Goal: Feedback & Contribution: Submit feedback/report problem

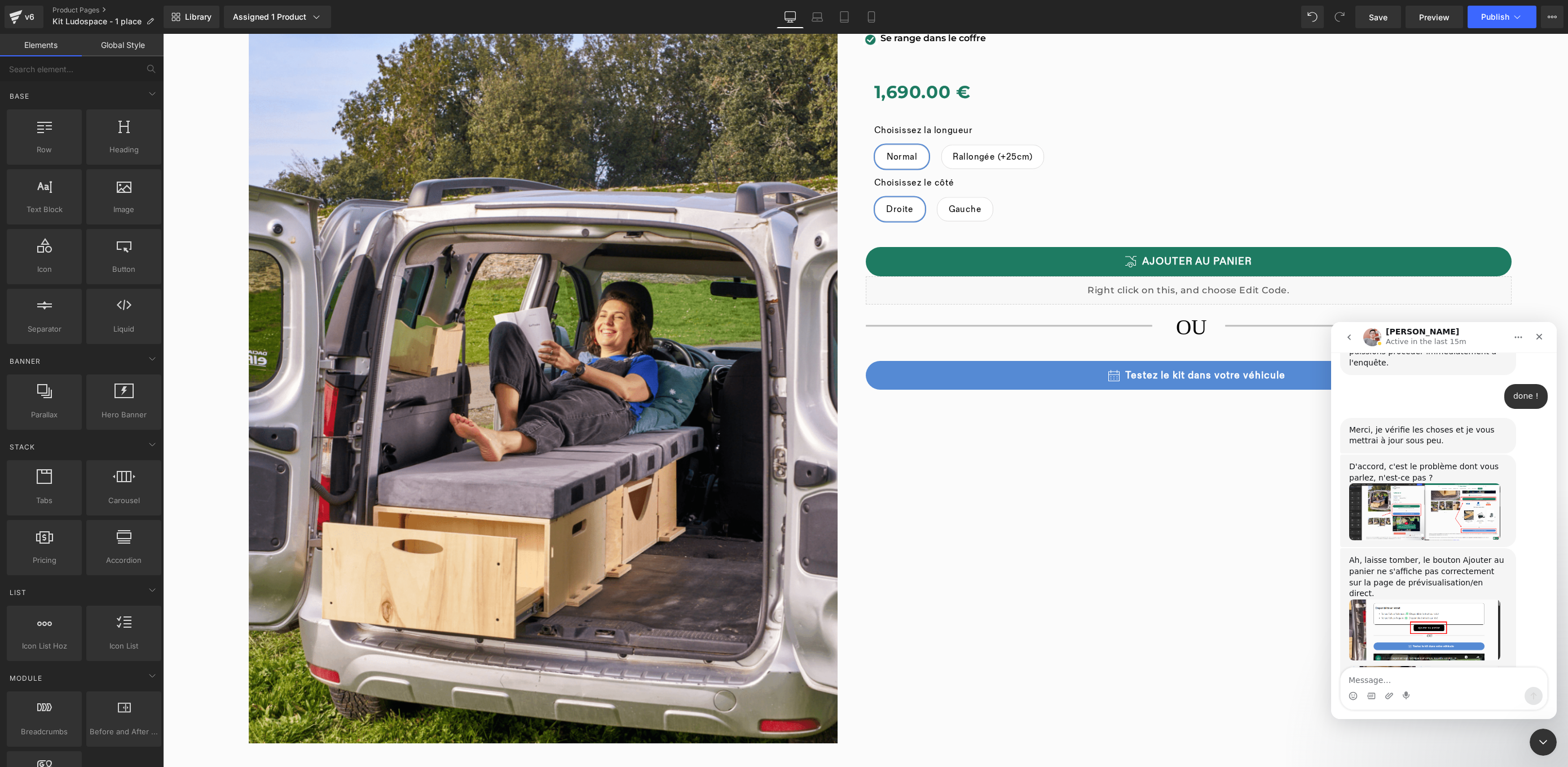
scroll to position [1390, 0]
click at [1460, 595] on img "Harry dit…" at bounding box center [1424, 626] width 151 height 62
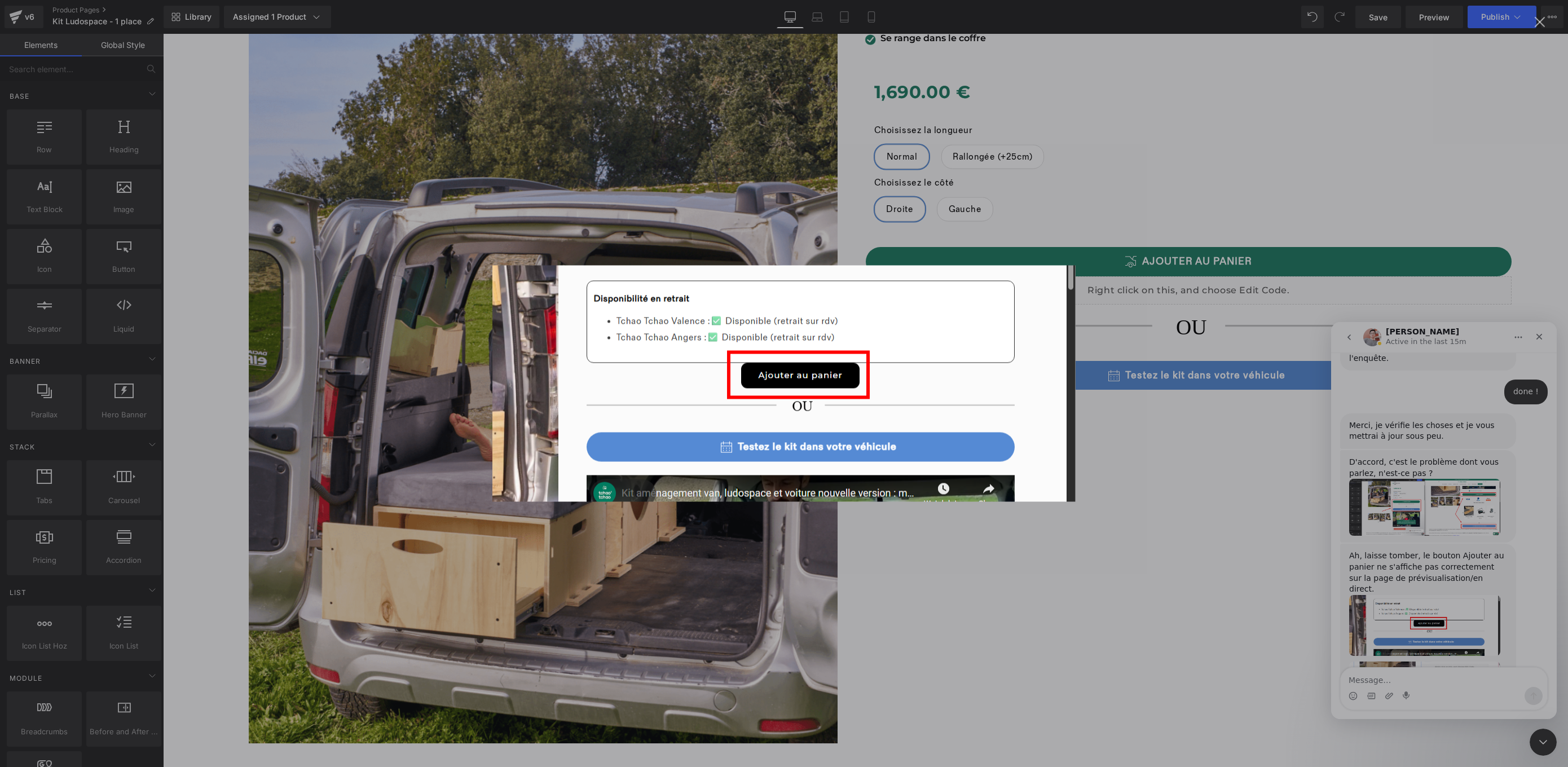
scroll to position [0, 0]
click at [1480, 570] on div "Intercom Messenger" at bounding box center [784, 383] width 1568 height 767
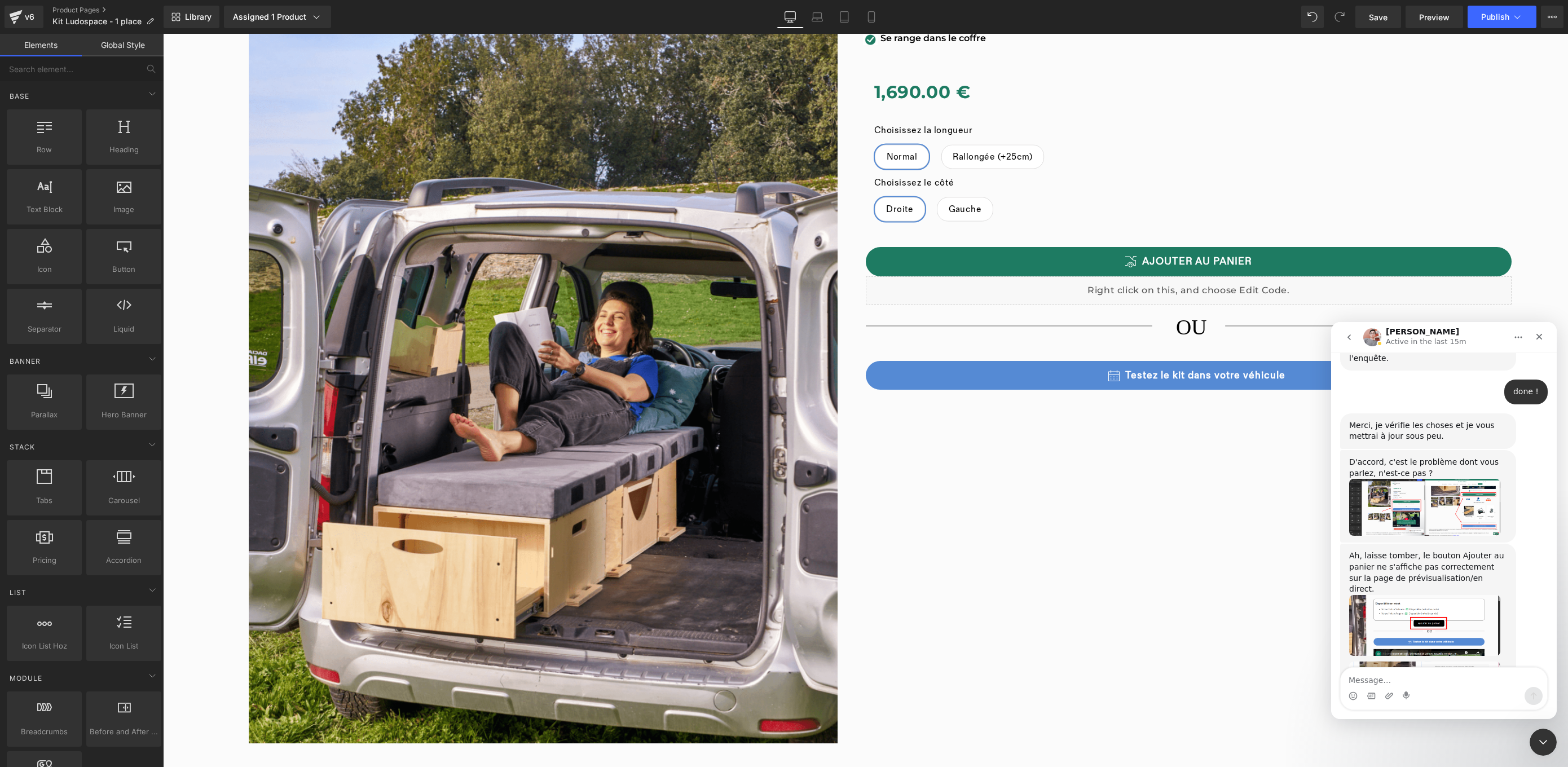
click at [1437, 26] on div at bounding box center [784, 366] width 1568 height 733
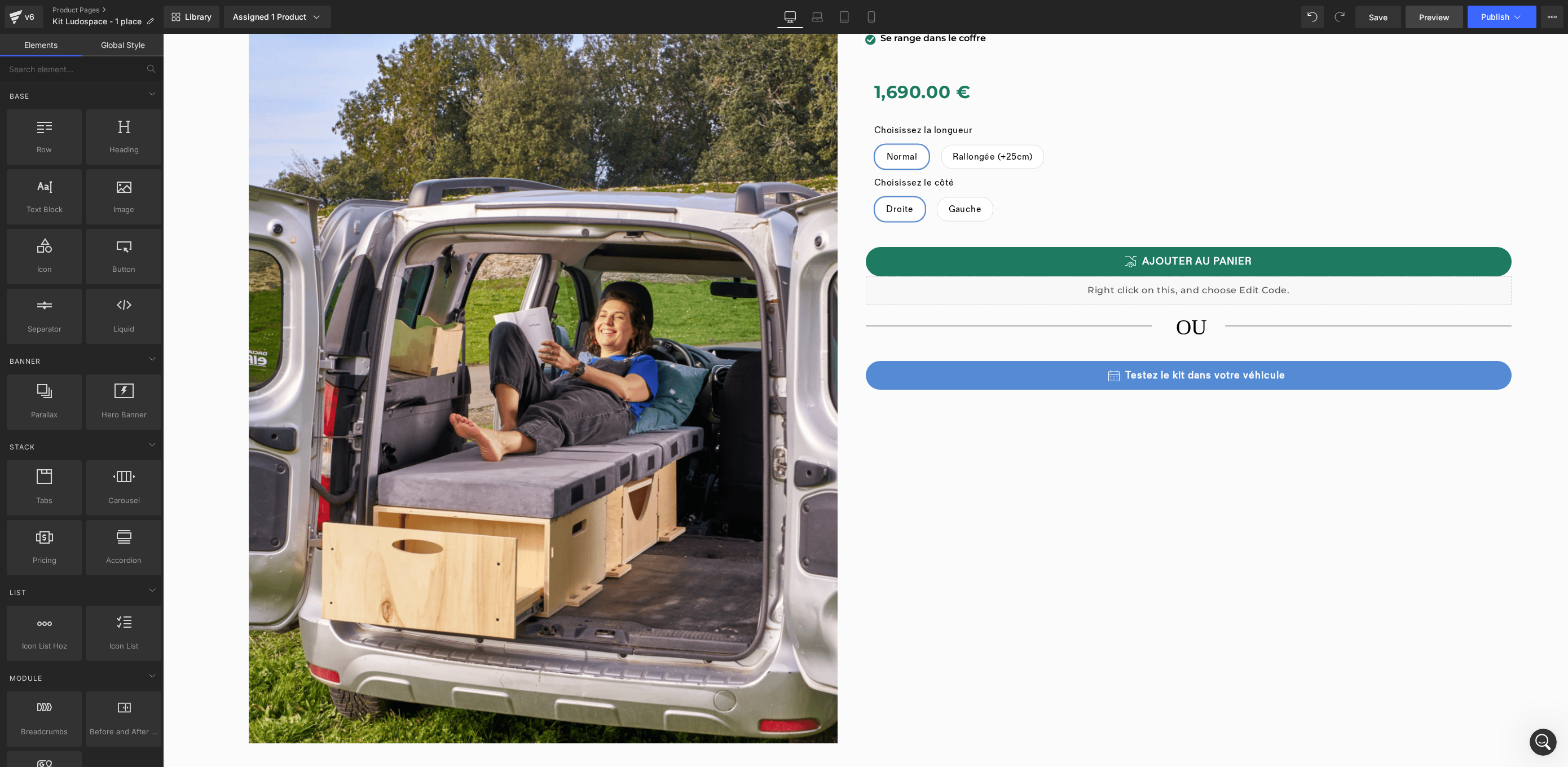
scroll to position [1390, 0]
click at [1448, 19] on span "Preview" at bounding box center [1434, 17] width 30 height 12
click at [1538, 737] on icon "Ouvrir le Messenger Intercom" at bounding box center [1542, 741] width 19 height 19
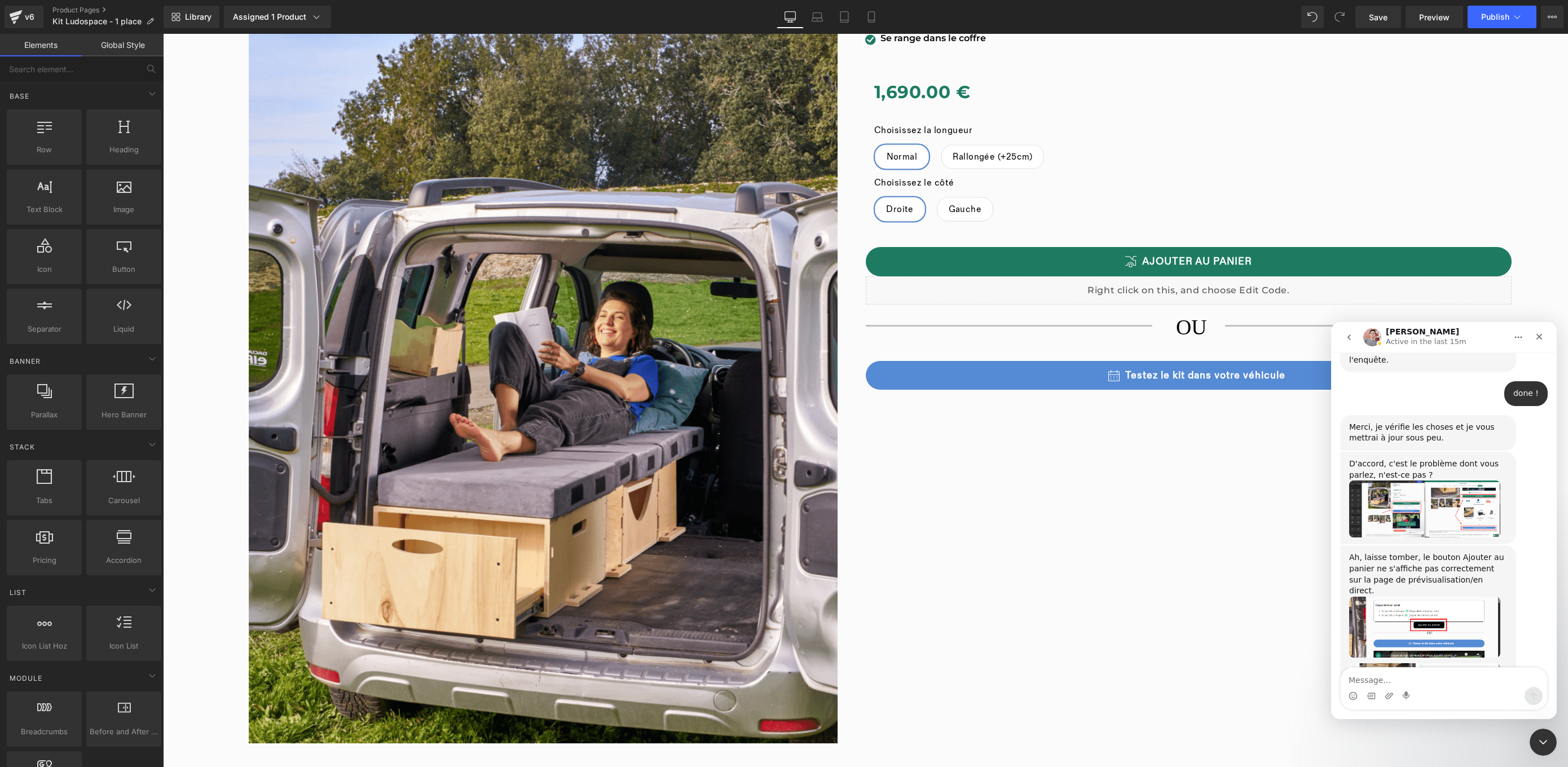
click at [1450, 663] on img "Harry dit…" at bounding box center [1424, 684] width 151 height 41
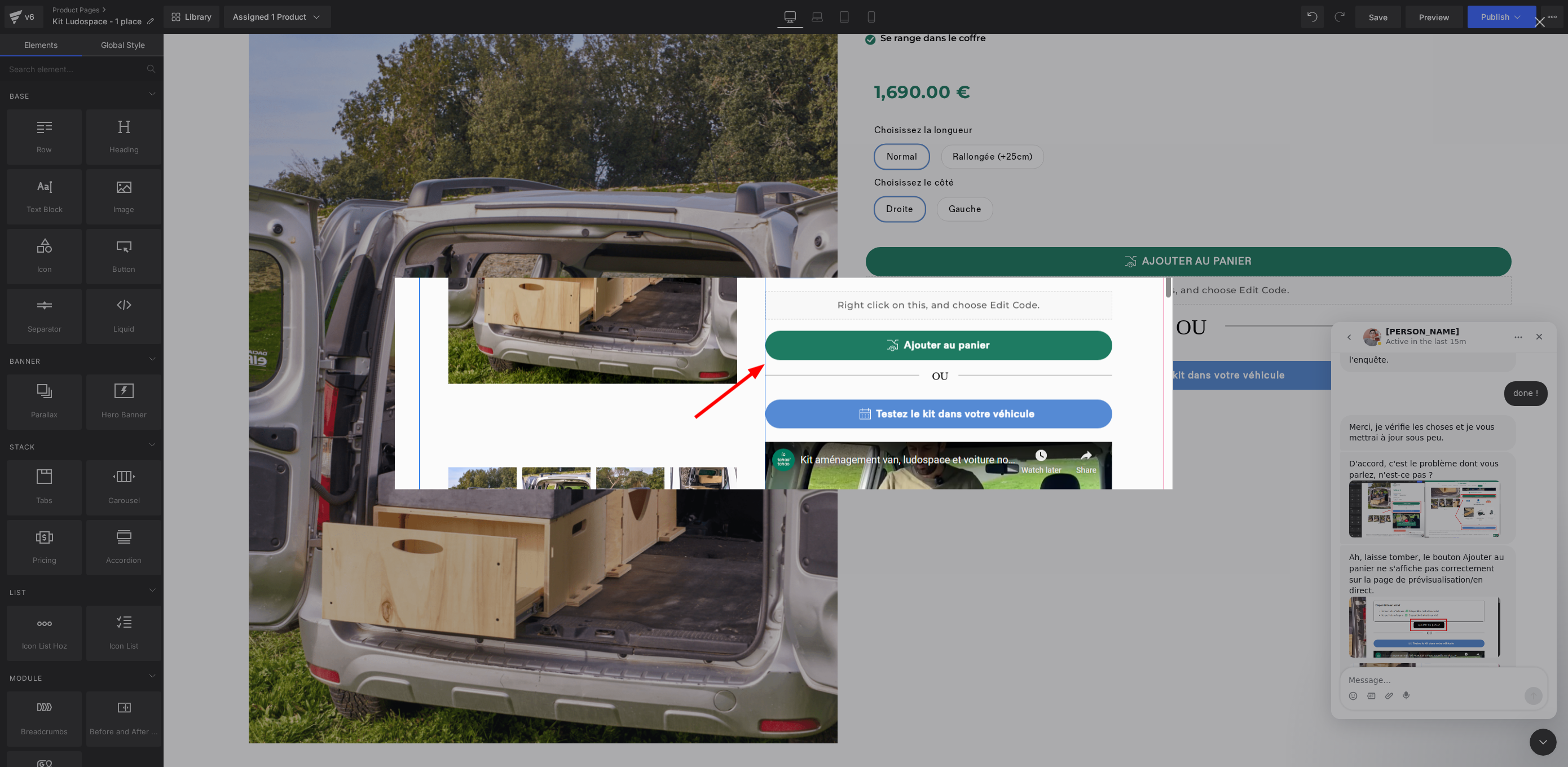
click at [1450, 656] on div "Intercom Messenger" at bounding box center [784, 383] width 1568 height 767
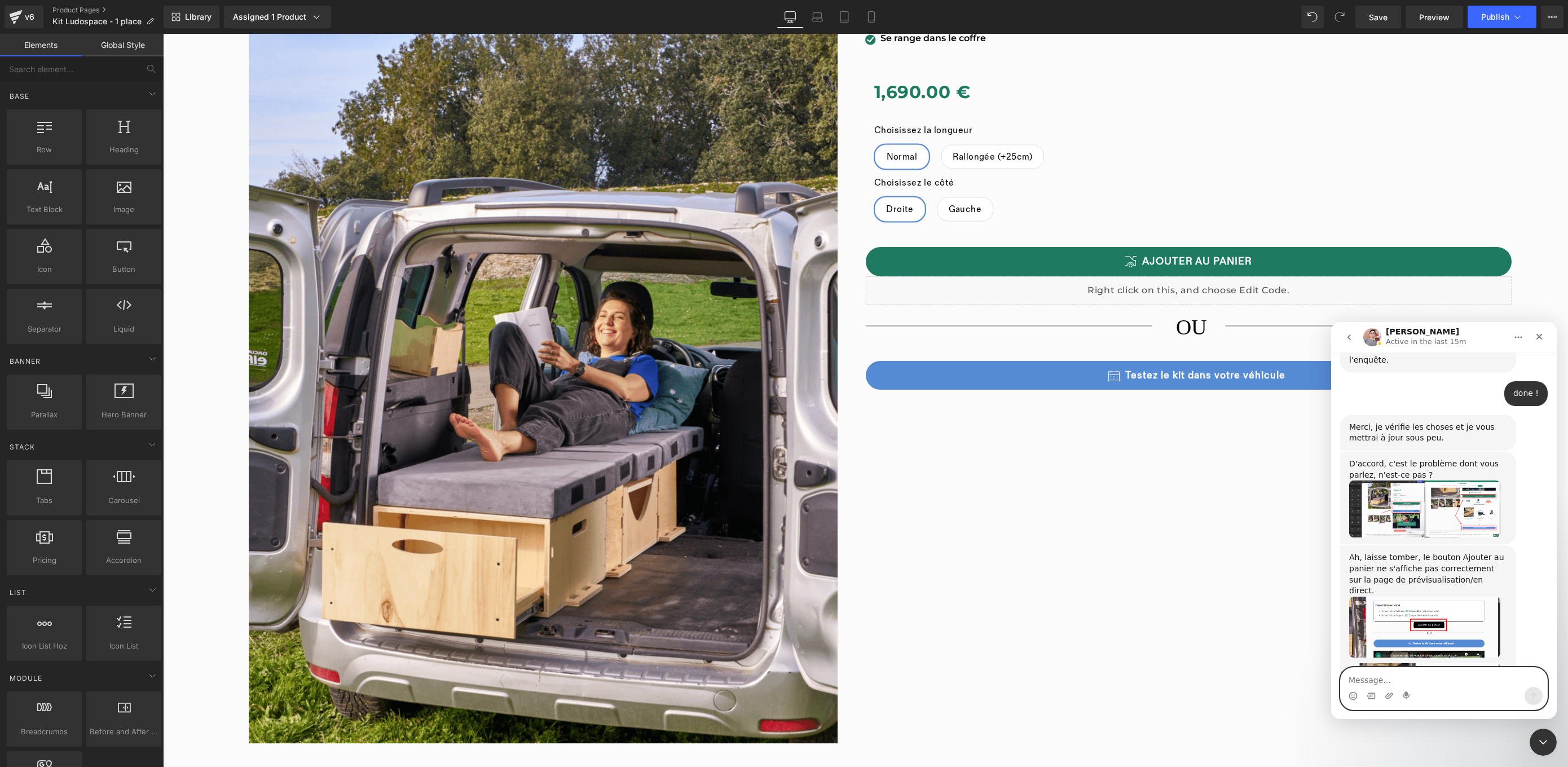
click at [1457, 676] on textarea "Message…" at bounding box center [1444, 677] width 206 height 19
type textarea "oui c'est là ou est le problème"
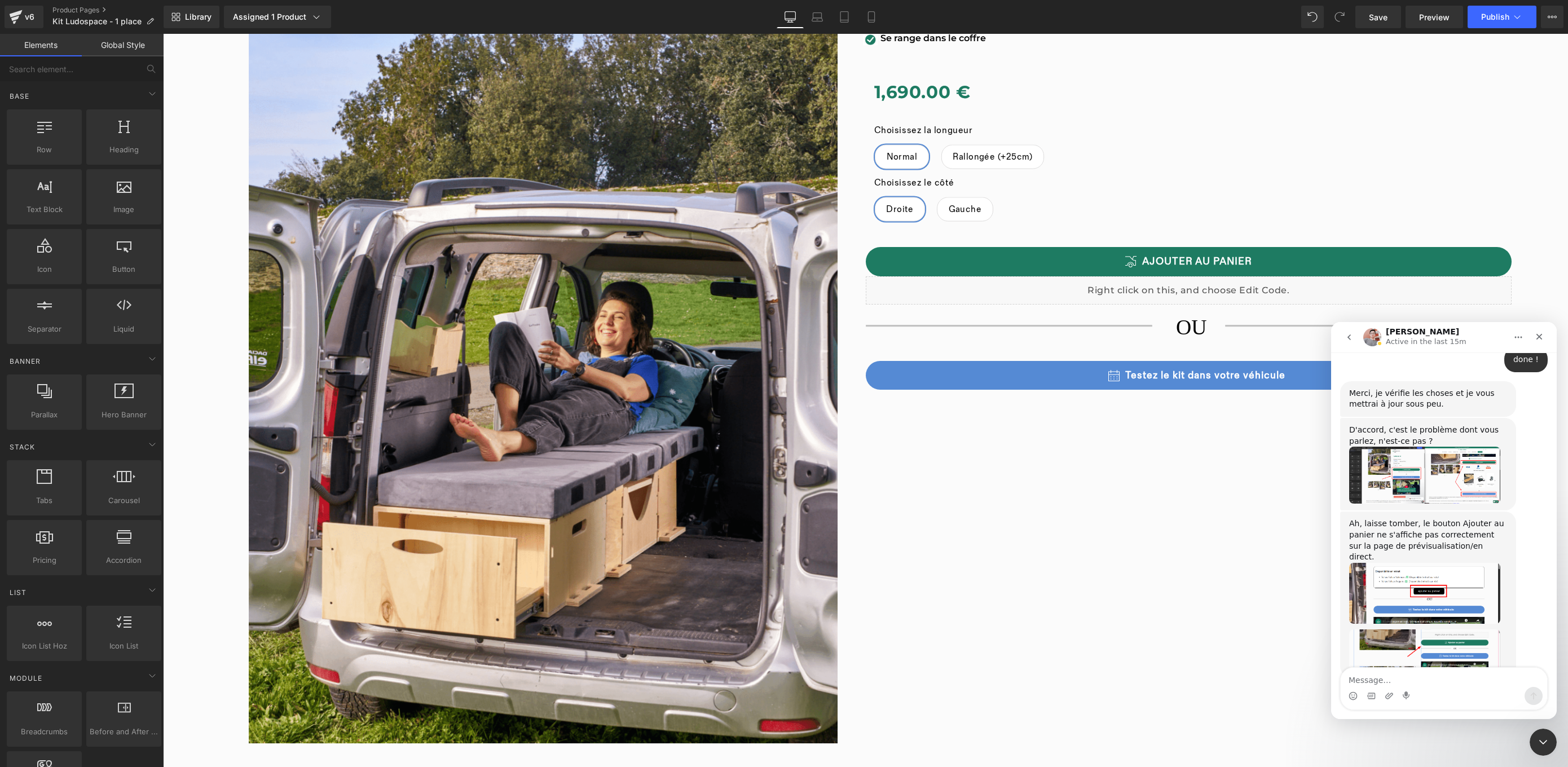
click at [1440, 562] on img "Harry dit…" at bounding box center [1424, 593] width 151 height 62
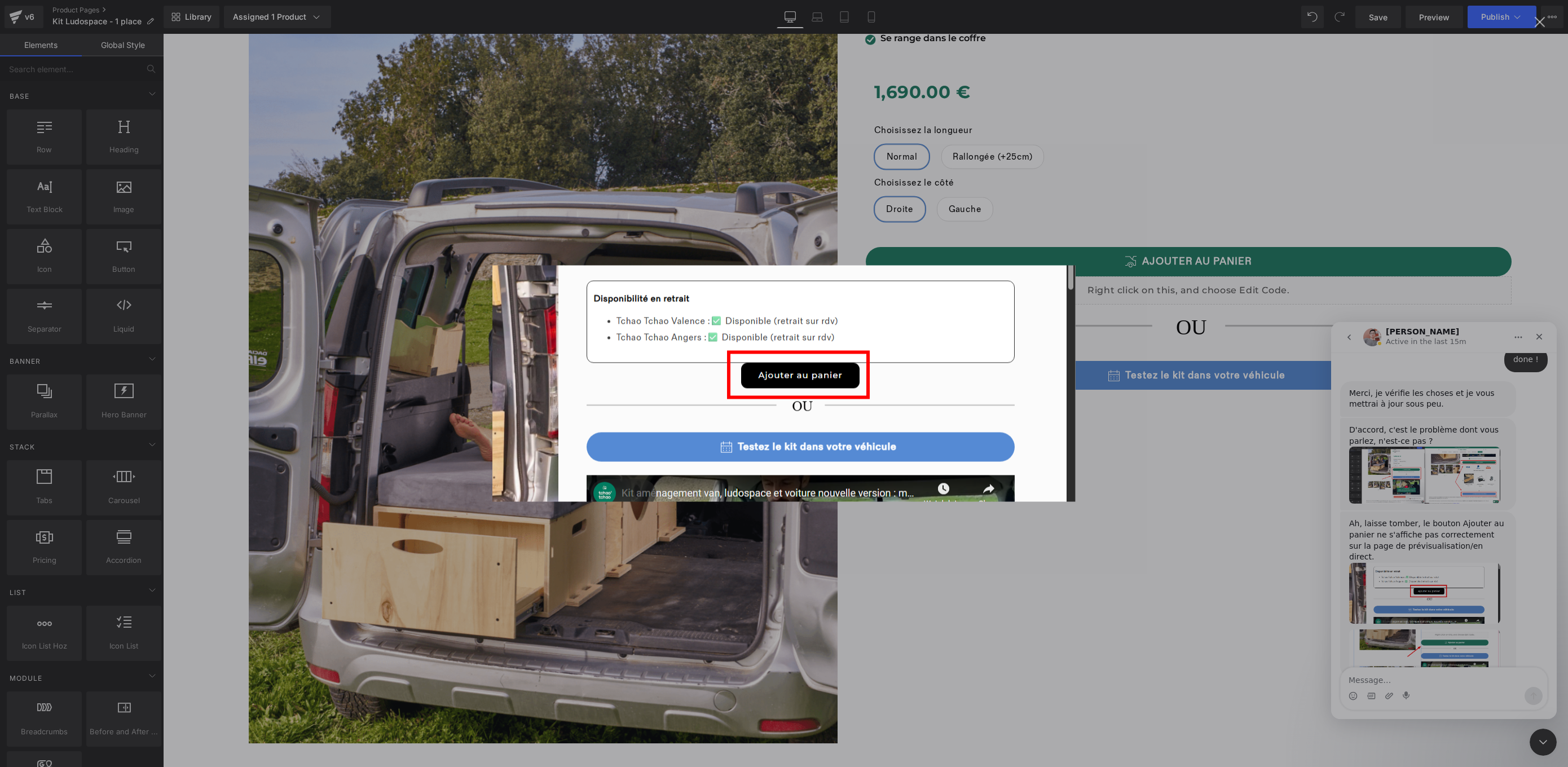
scroll to position [0, 0]
click at [1384, 208] on div "Intercom Messenger" at bounding box center [784, 383] width 1568 height 767
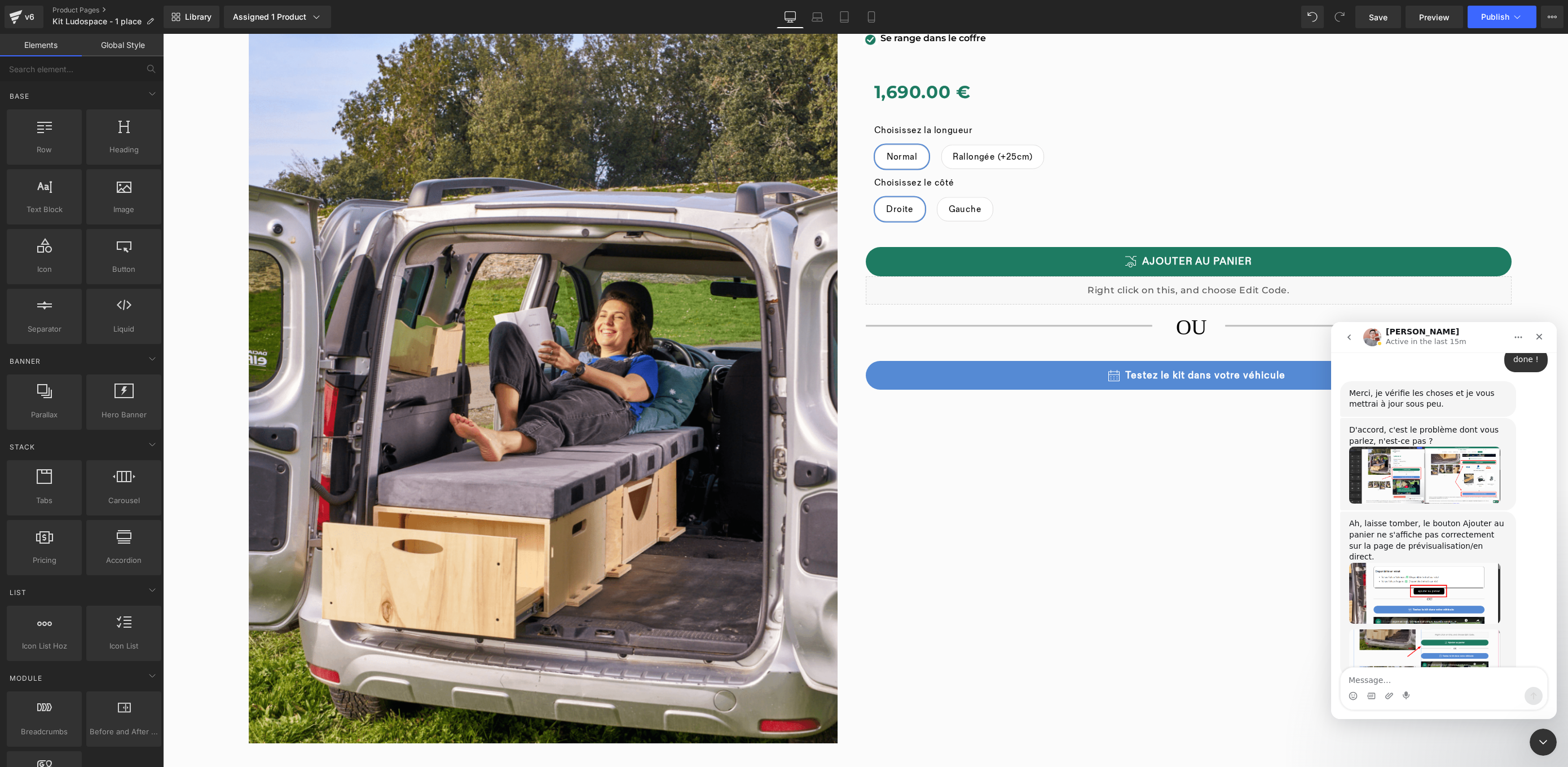
click at [1379, 19] on div at bounding box center [784, 366] width 1568 height 733
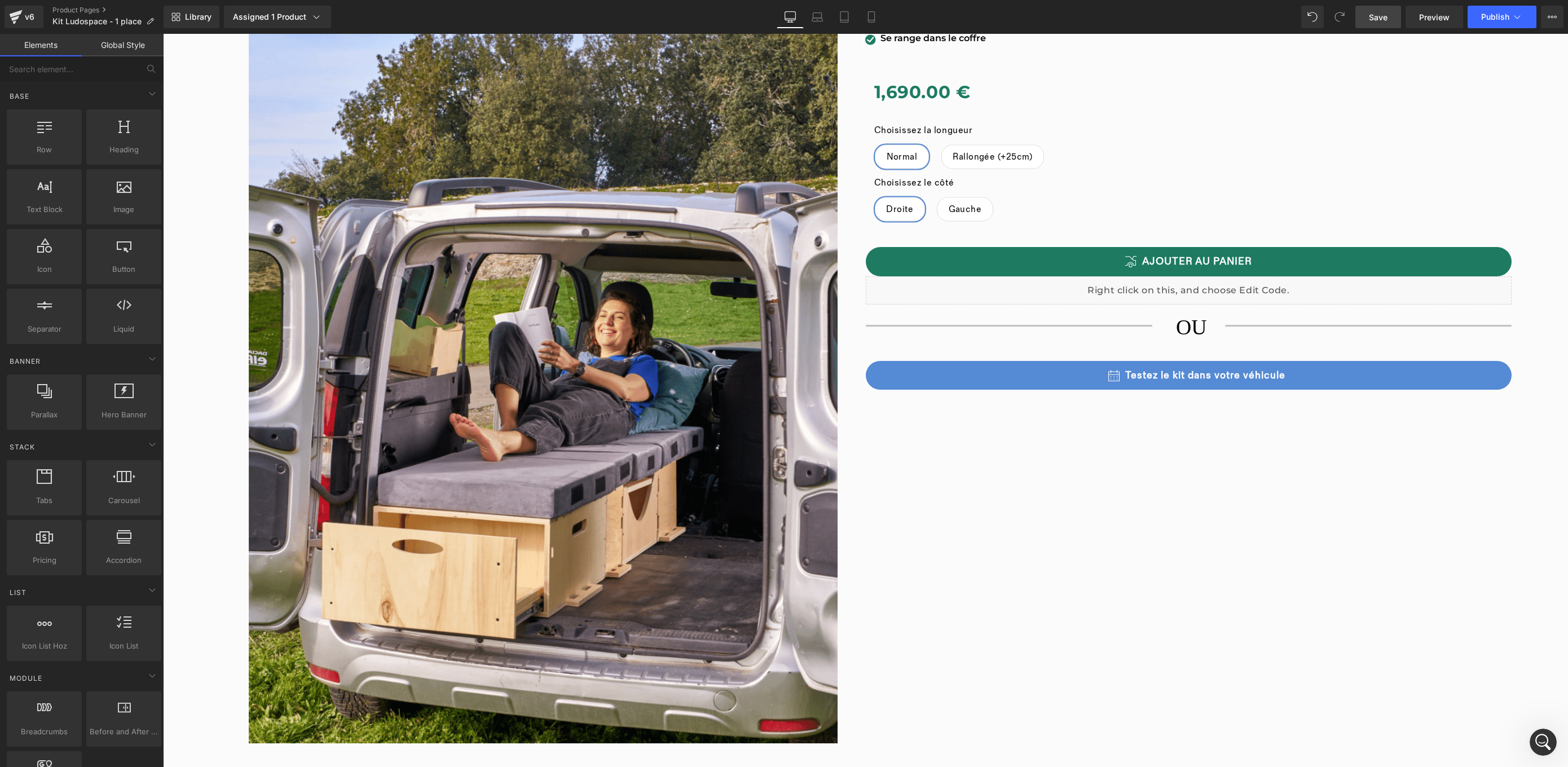
click at [1379, 19] on span "Save" at bounding box center [1379, 17] width 19 height 12
click at [817, 20] on icon at bounding box center [817, 17] width 12 height 12
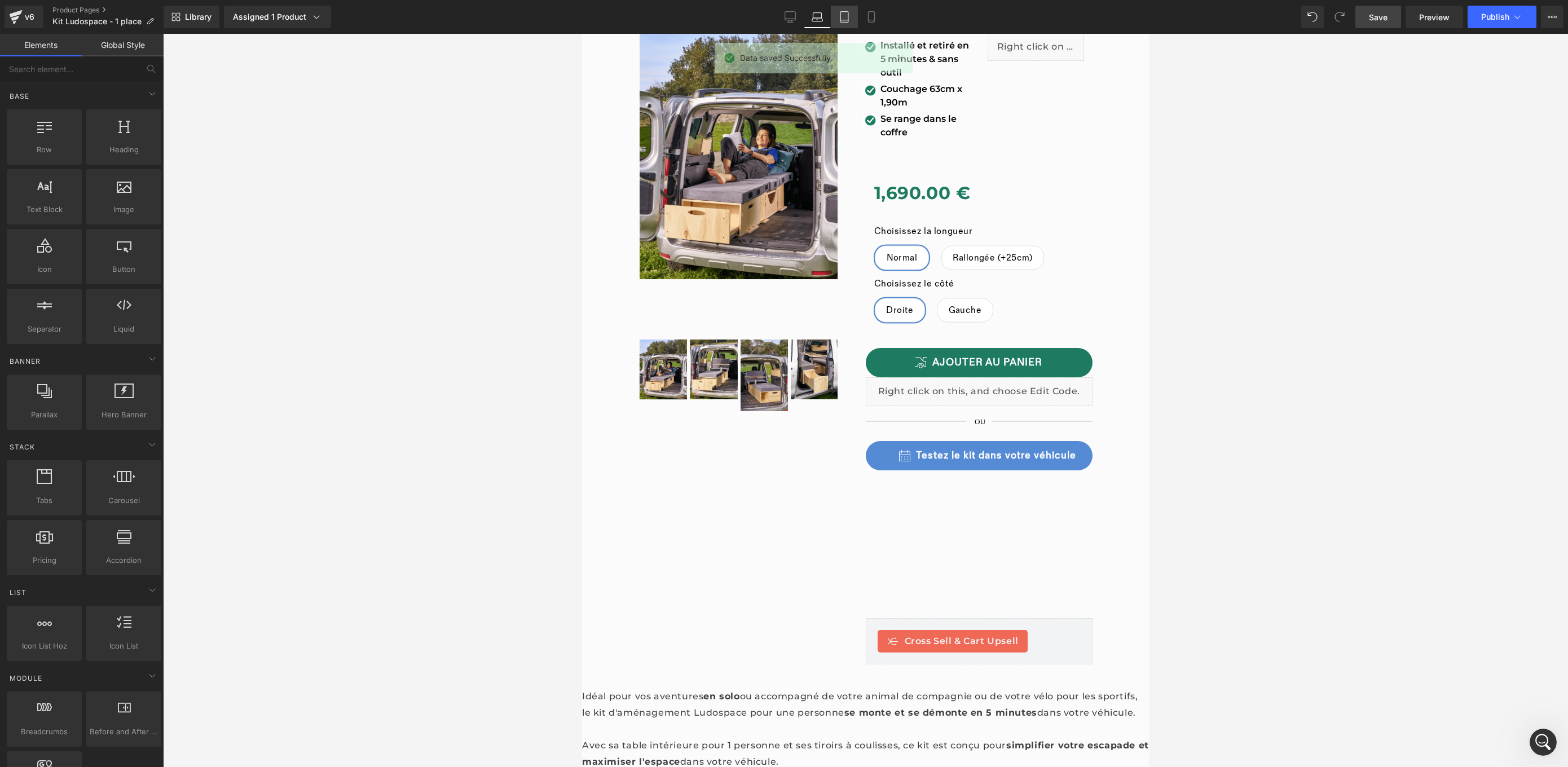
click at [843, 20] on icon at bounding box center [844, 17] width 12 height 12
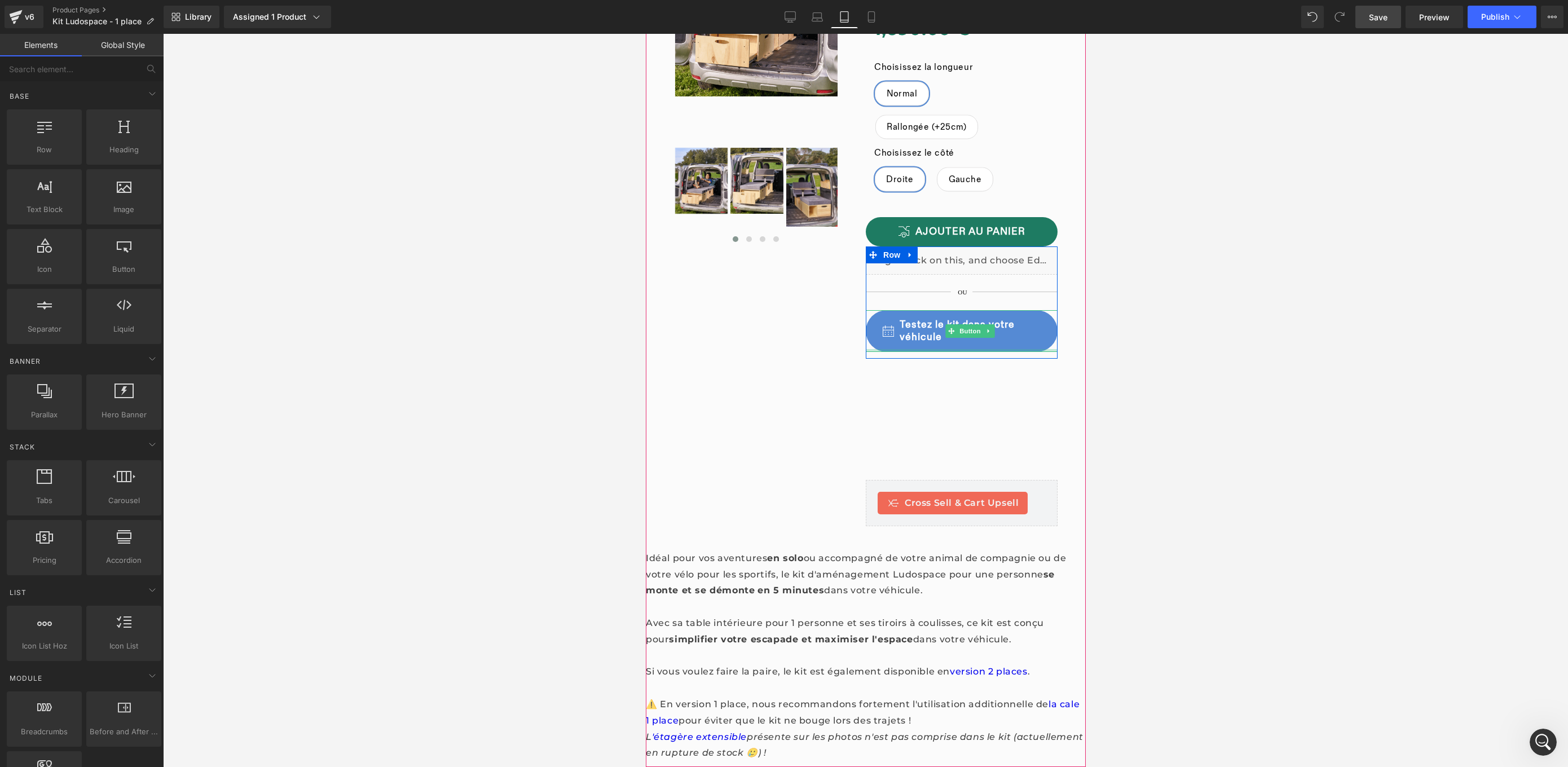
scroll to position [139, 0]
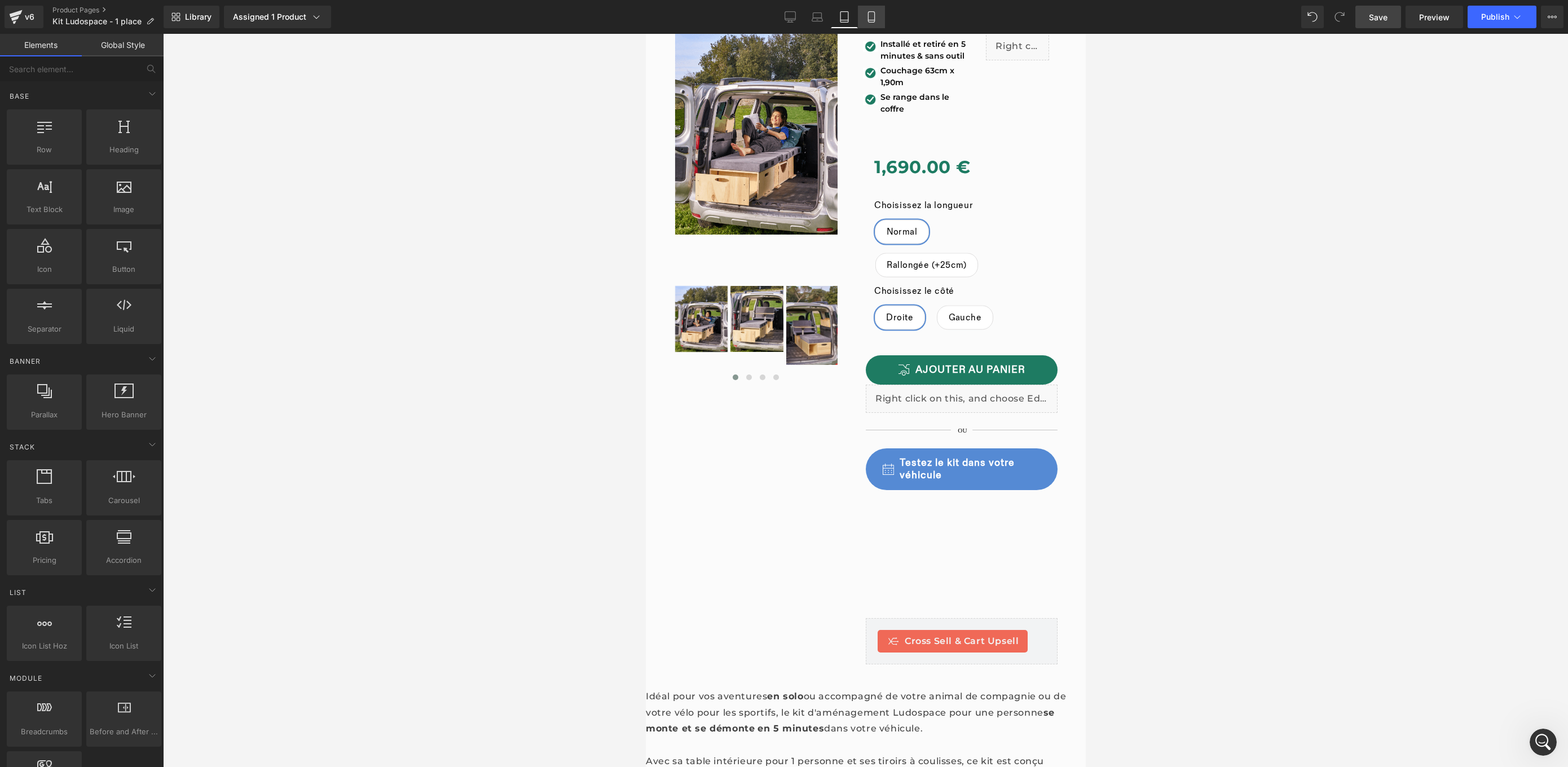
click at [873, 15] on icon at bounding box center [872, 17] width 12 height 12
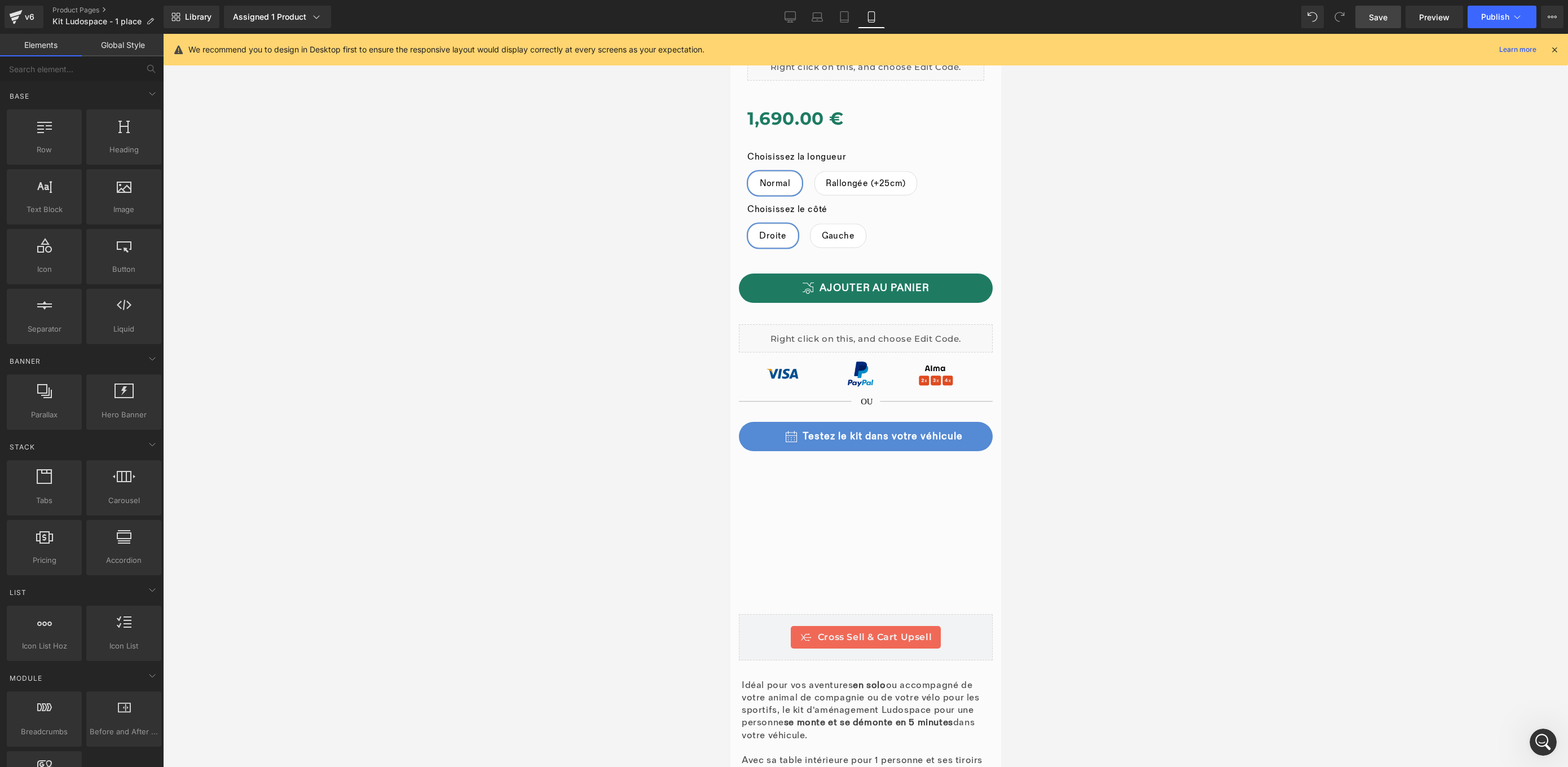
scroll to position [516, 0]
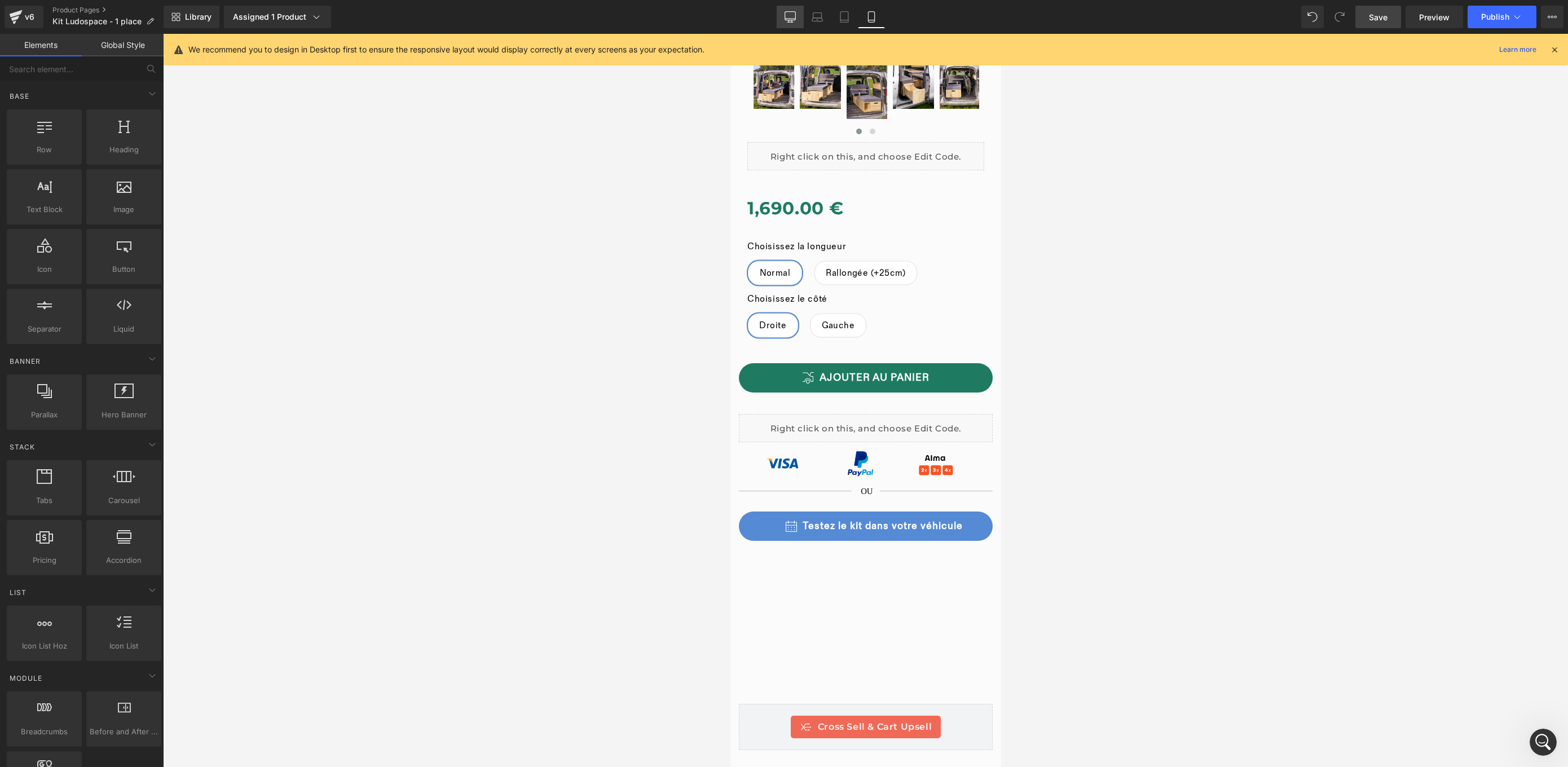
click at [788, 14] on icon at bounding box center [791, 17] width 12 height 12
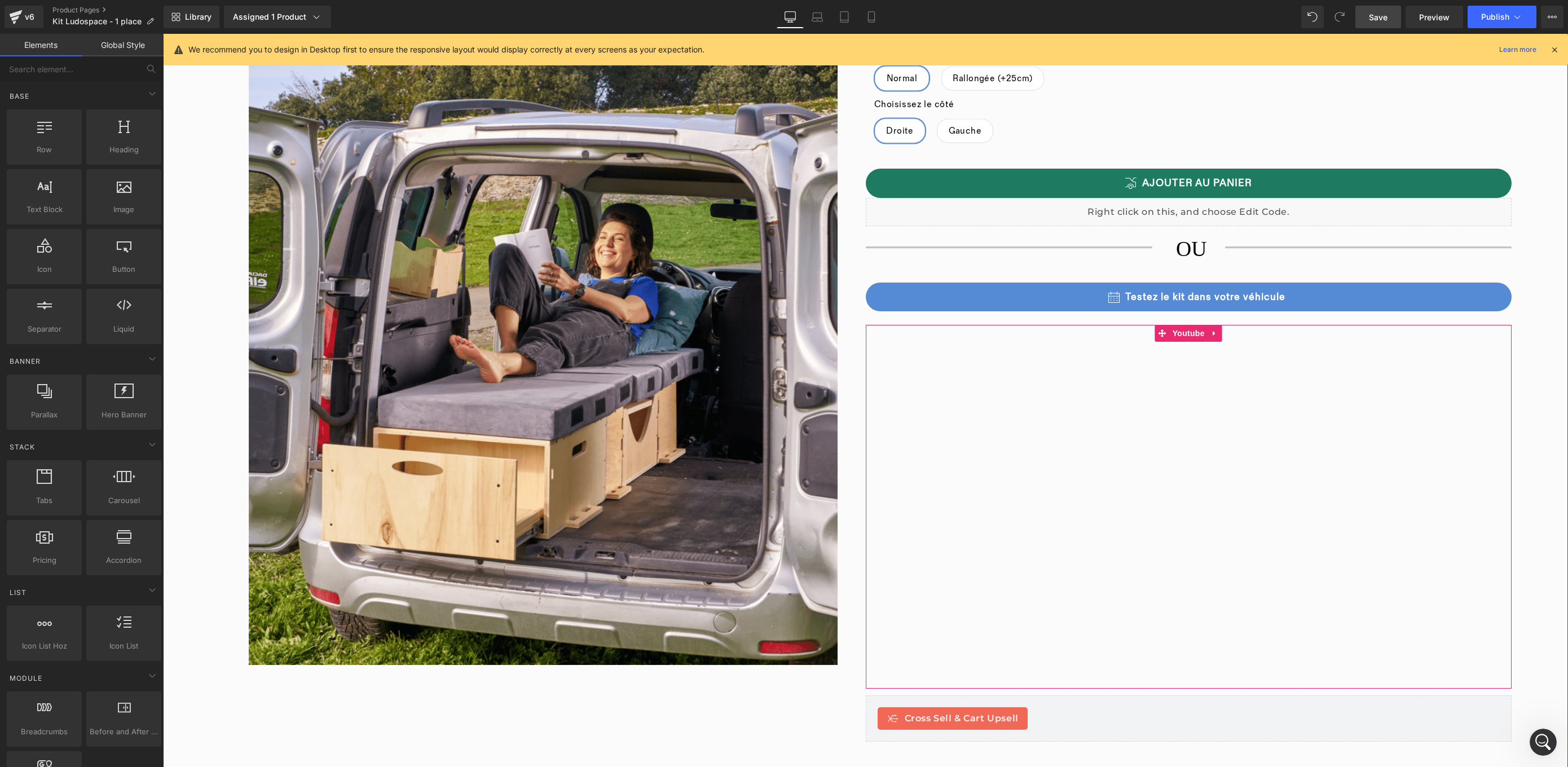
scroll to position [0, 0]
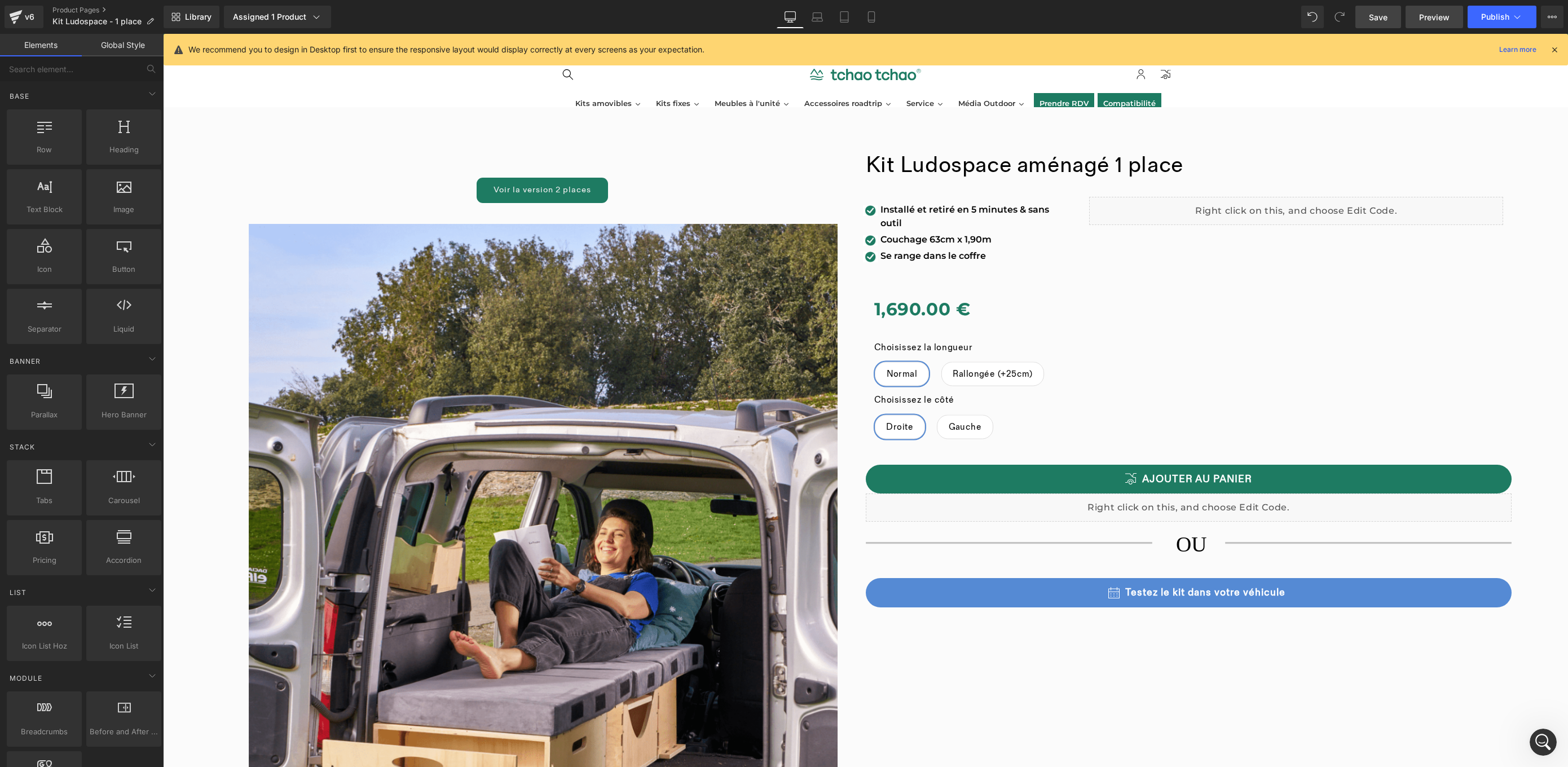
click at [1445, 22] on span "Preview" at bounding box center [1434, 17] width 30 height 12
click at [1543, 737] on icon "Ouvrir le Messenger Intercom" at bounding box center [1542, 741] width 19 height 19
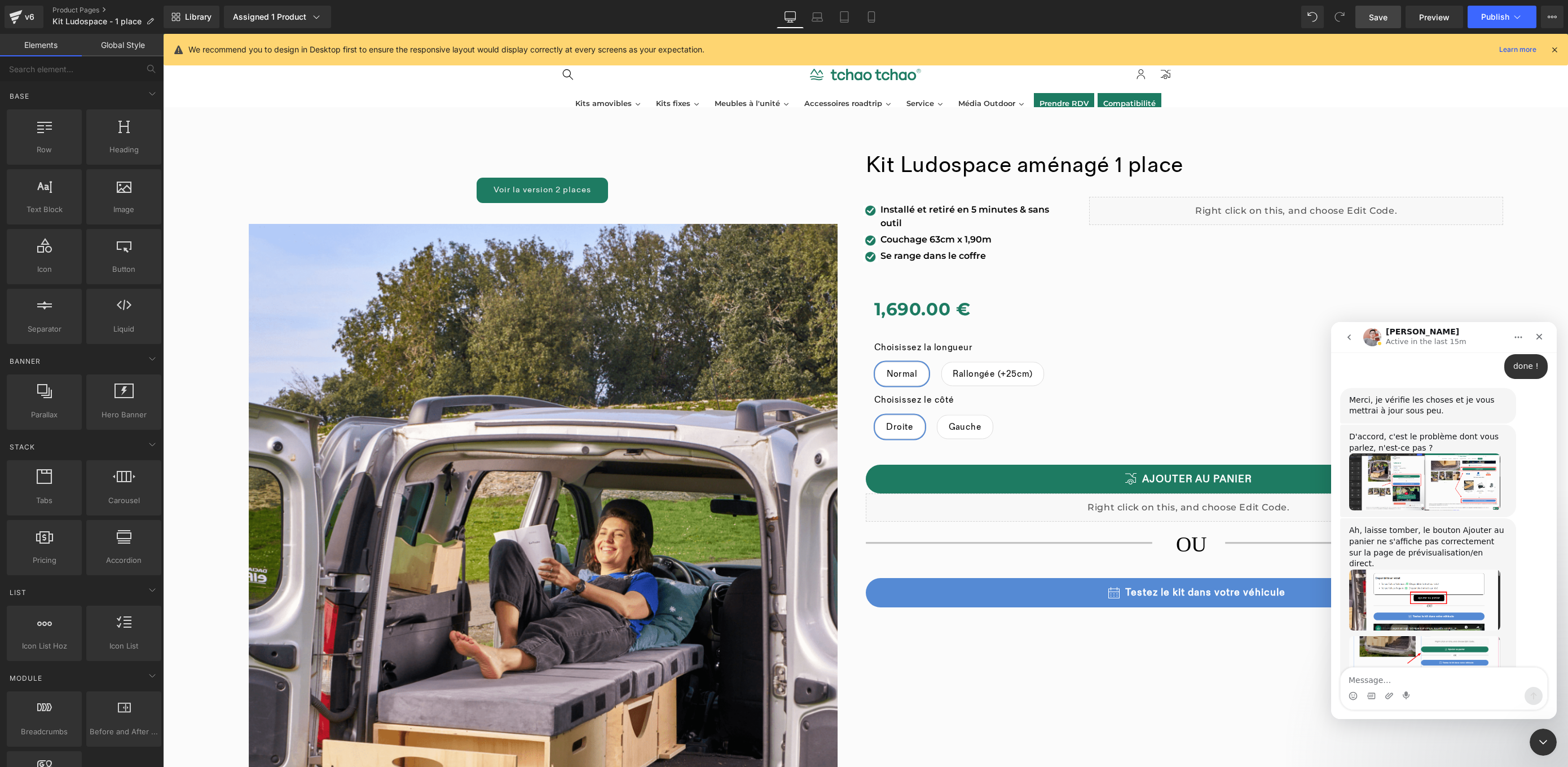
scroll to position [1410, 0]
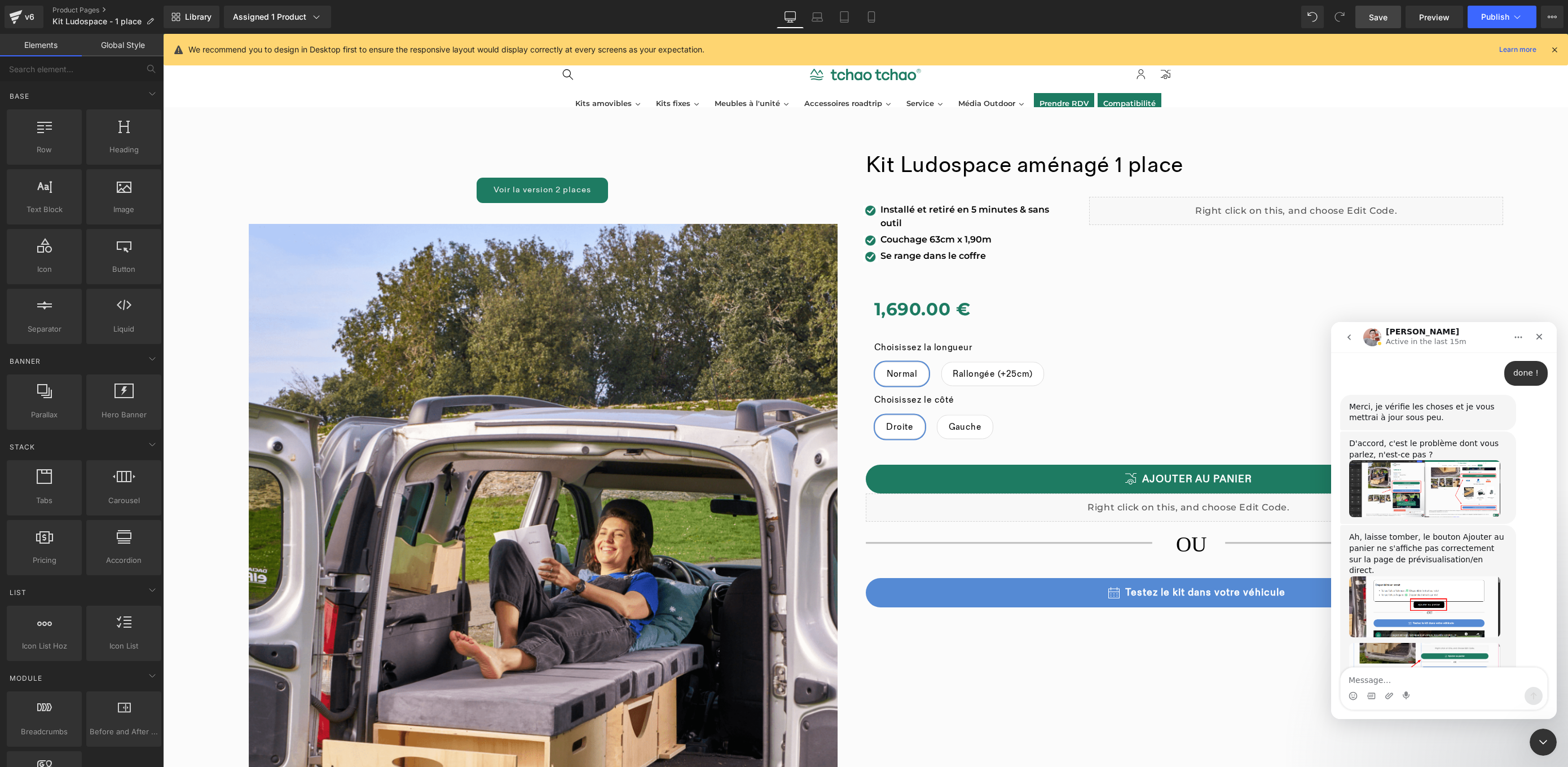
click at [1477, 643] on img "Harry dit…" at bounding box center [1424, 663] width 151 height 41
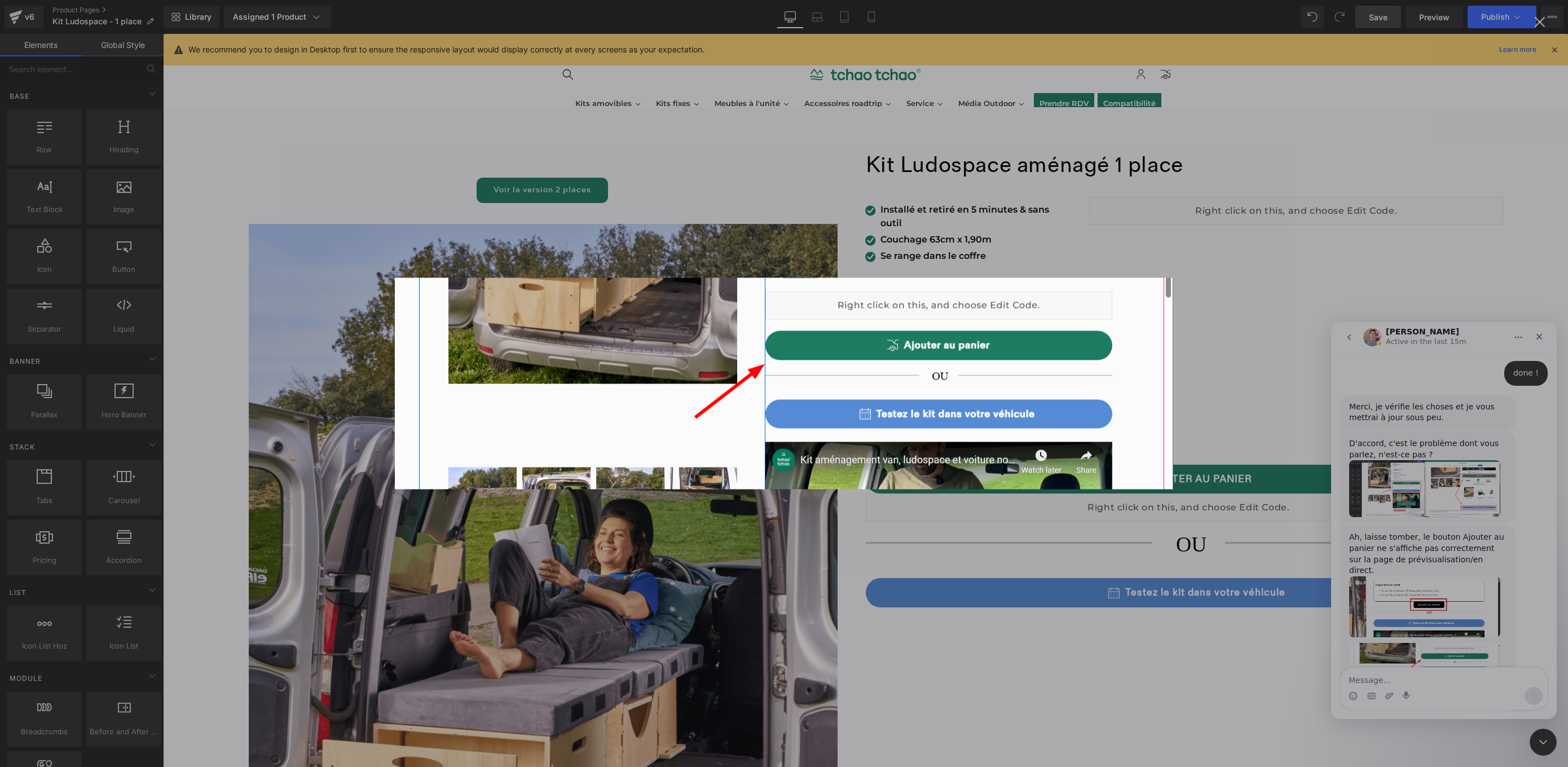
click at [1189, 335] on div "Intercom Messenger" at bounding box center [784, 383] width 1568 height 767
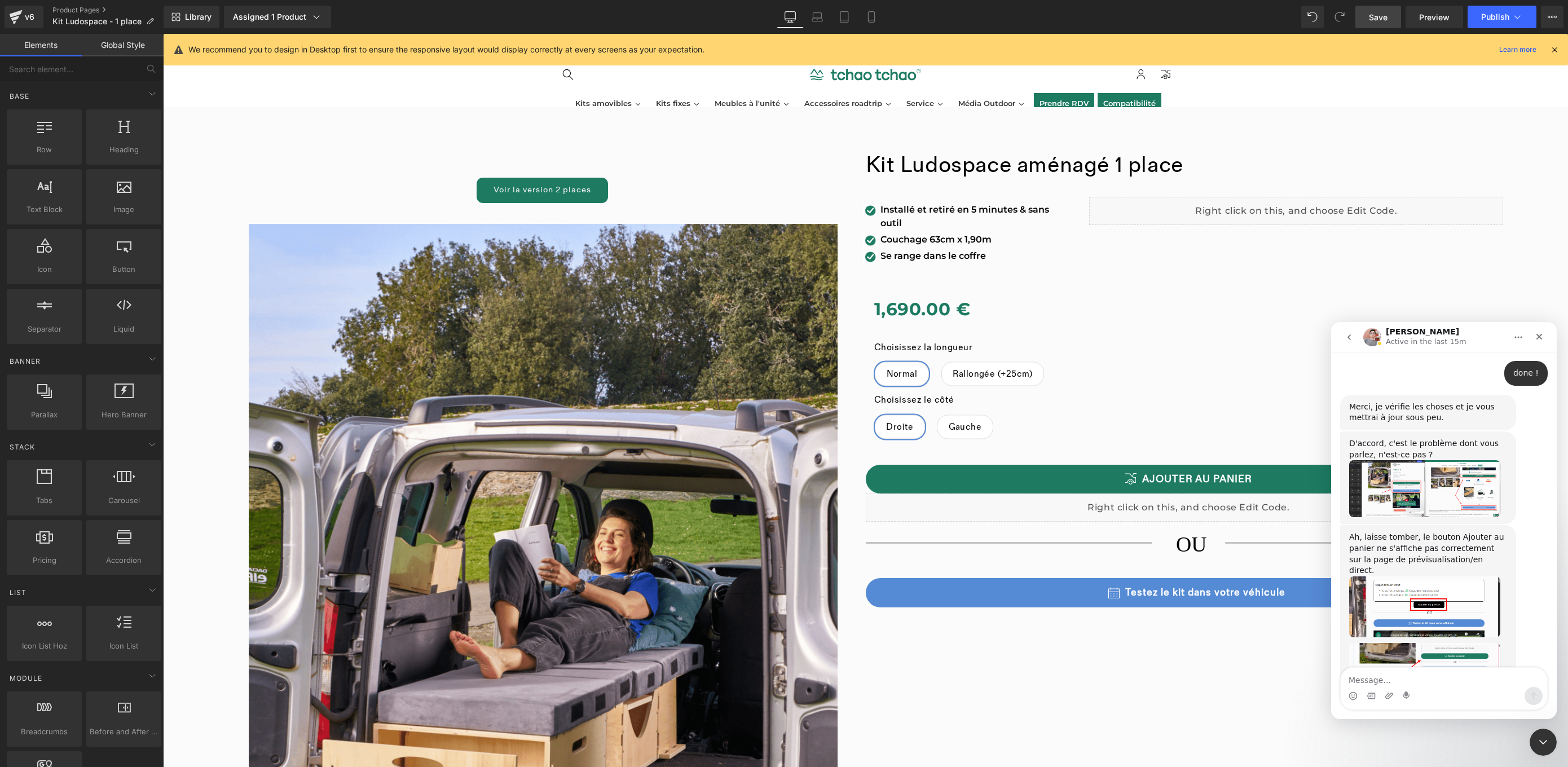
scroll to position [1424, 0]
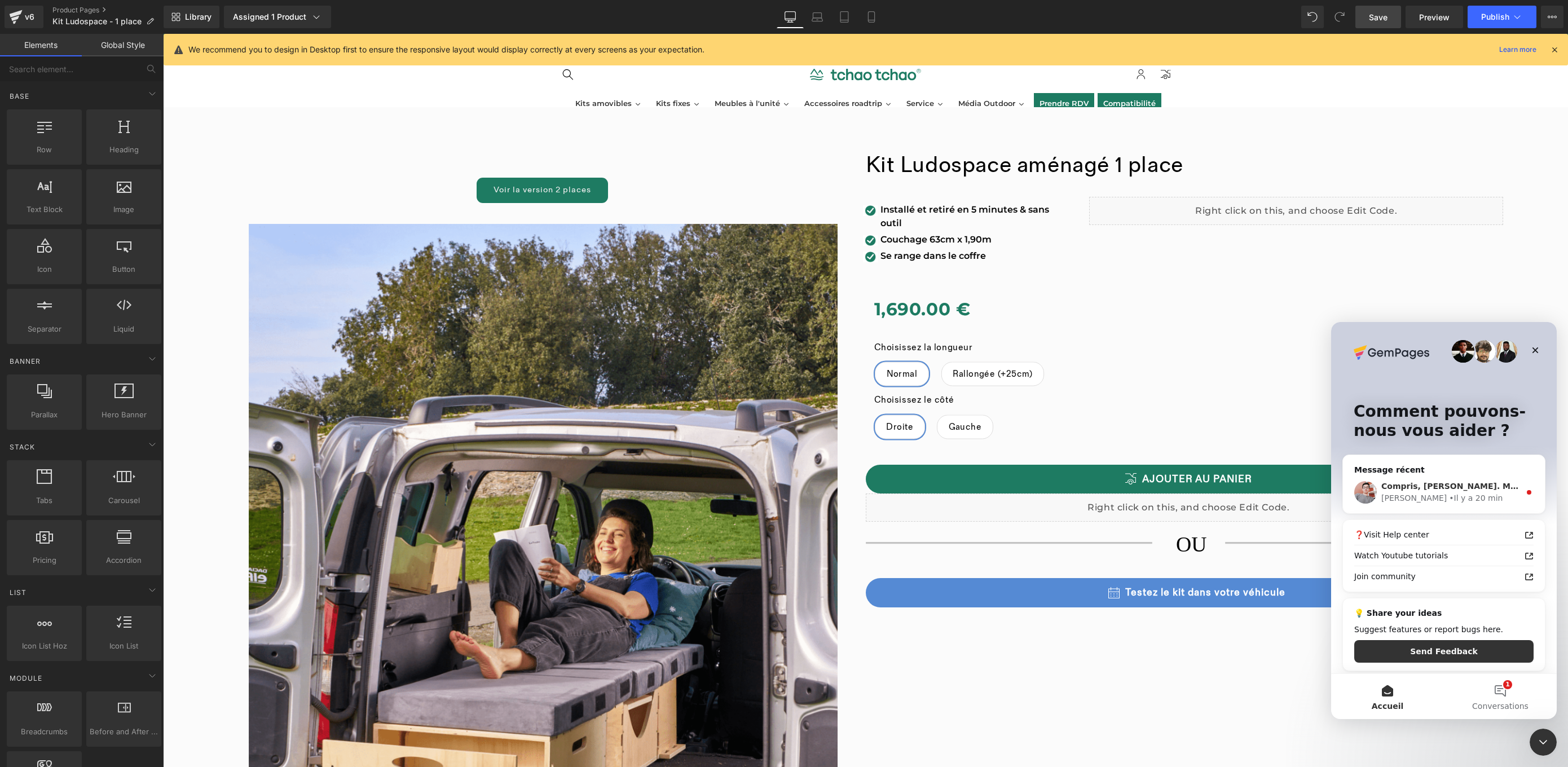
click at [1457, 477] on div "Compris, [PERSON_NAME]. Merci pour la confirmation. Notre technicien est en tra…" at bounding box center [1444, 492] width 202 height 41
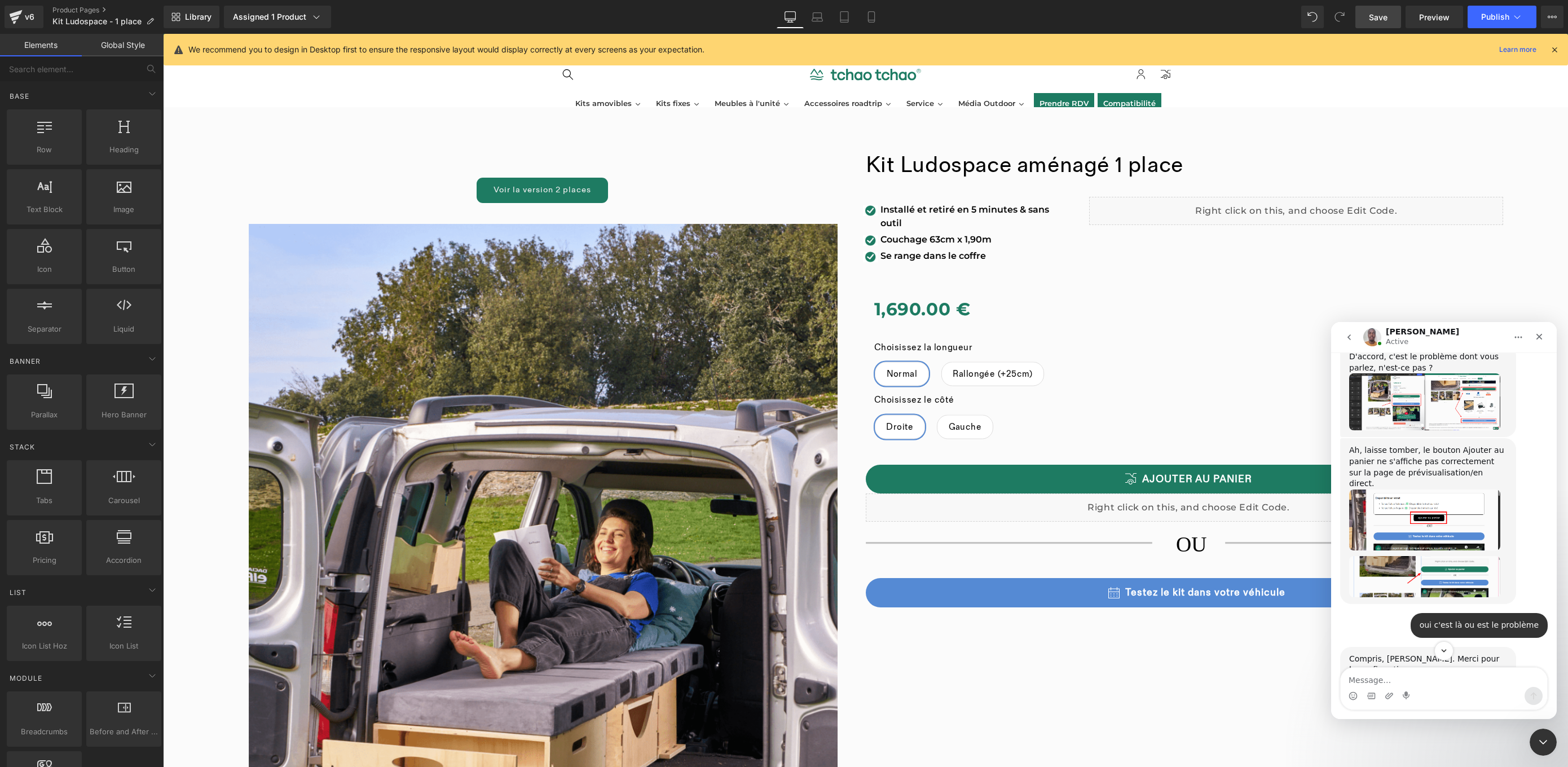
scroll to position [1626, 0]
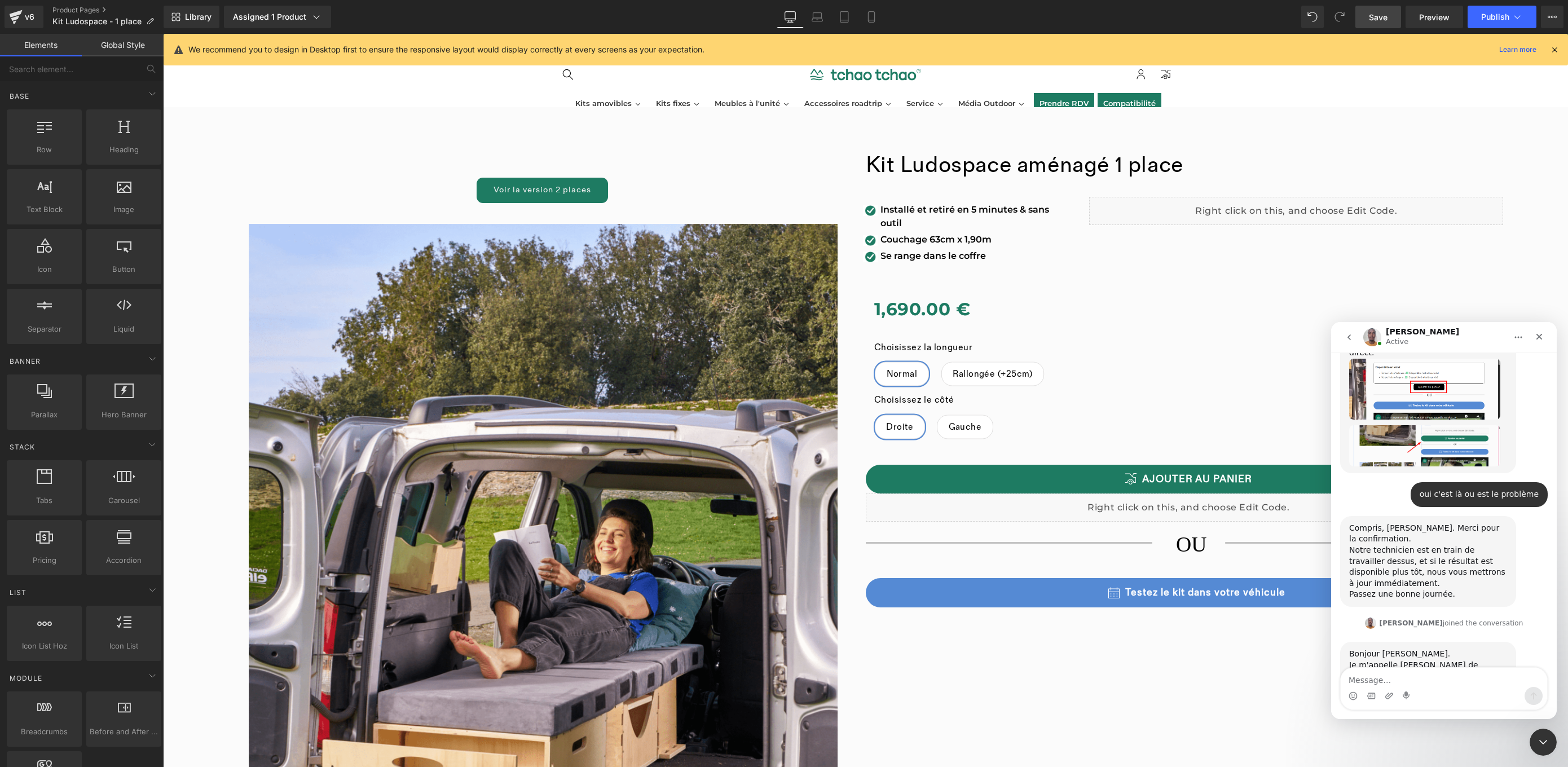
click at [1426, 673] on textarea "Message…" at bounding box center [1444, 677] width 206 height 19
type textarea "ok très bien !"
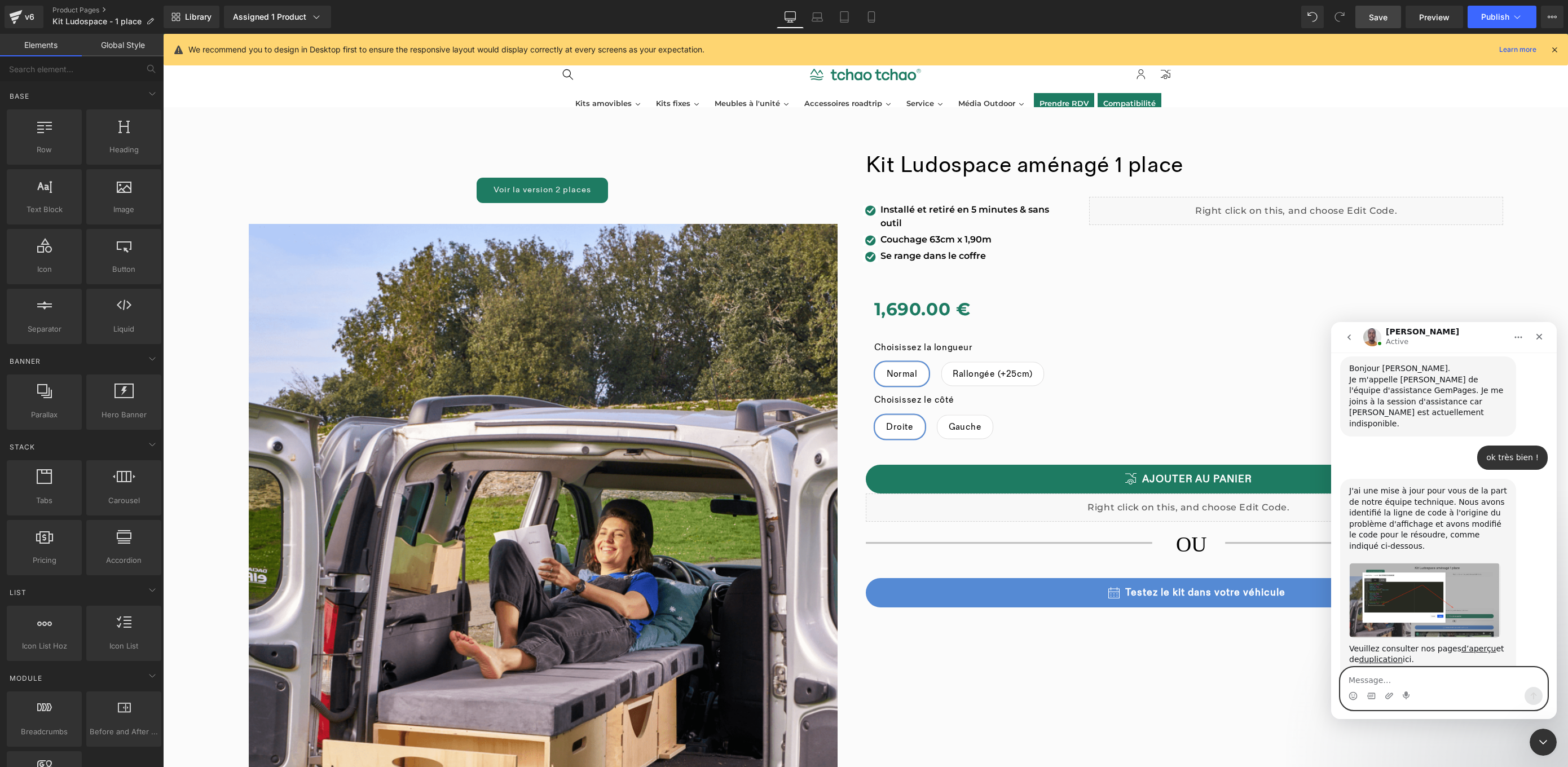
scroll to position [1911, 0]
click at [1437, 17] on div at bounding box center [784, 366] width 1568 height 733
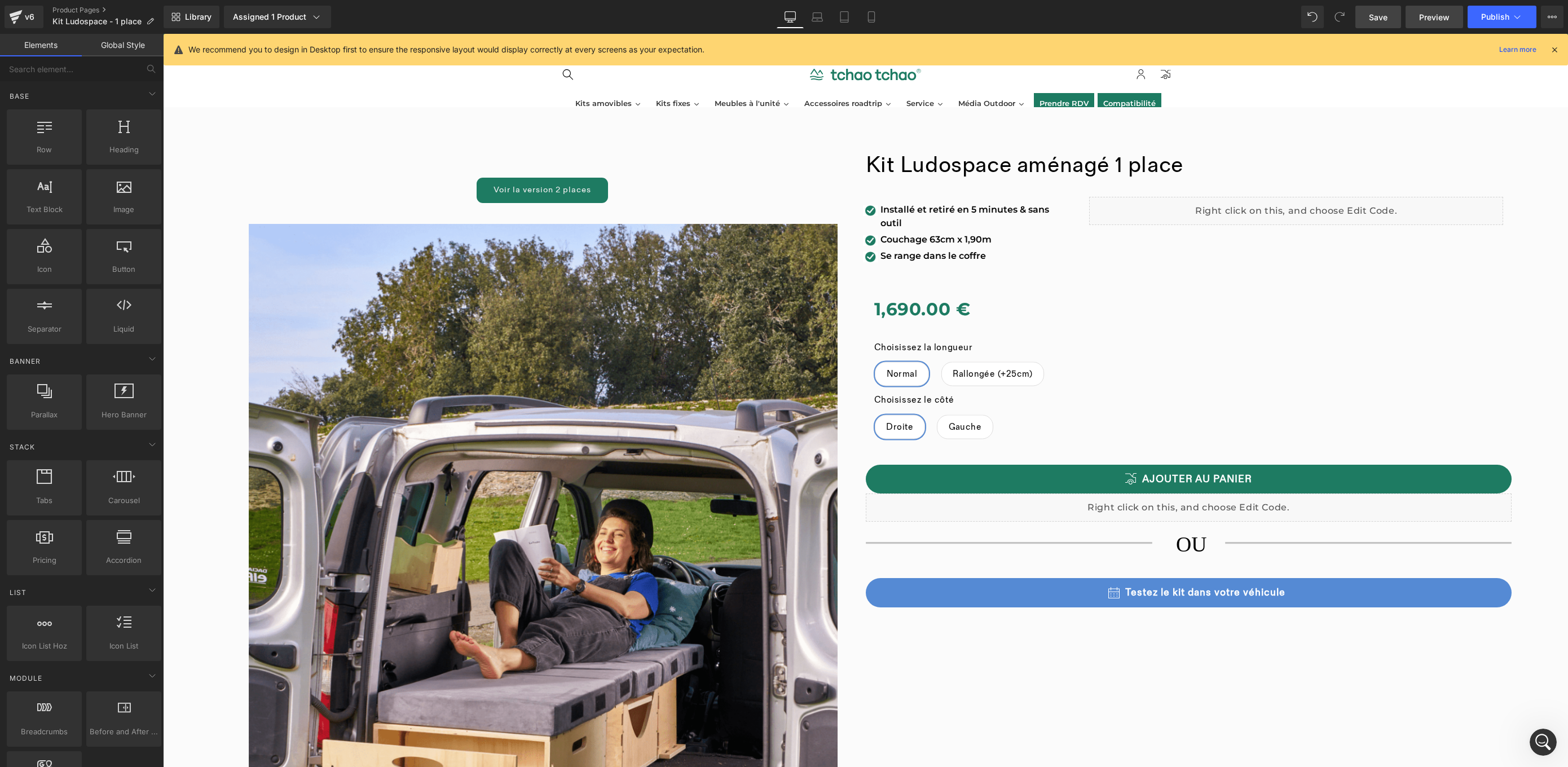
click at [1426, 22] on span "Preview" at bounding box center [1434, 17] width 30 height 12
click at [12, 12] on icon at bounding box center [15, 17] width 14 height 28
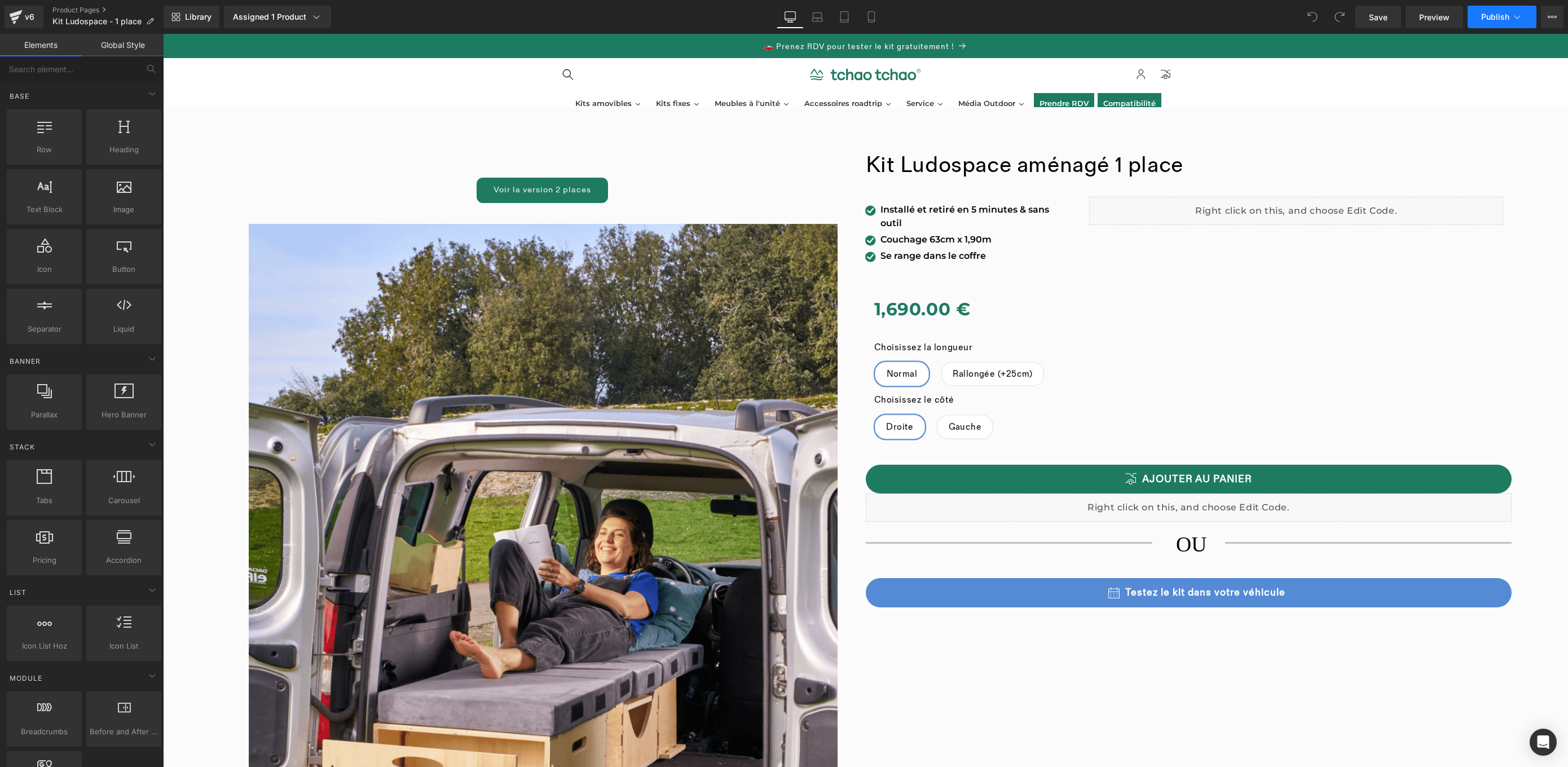
click at [1485, 19] on span "Publish" at bounding box center [1495, 17] width 28 height 9
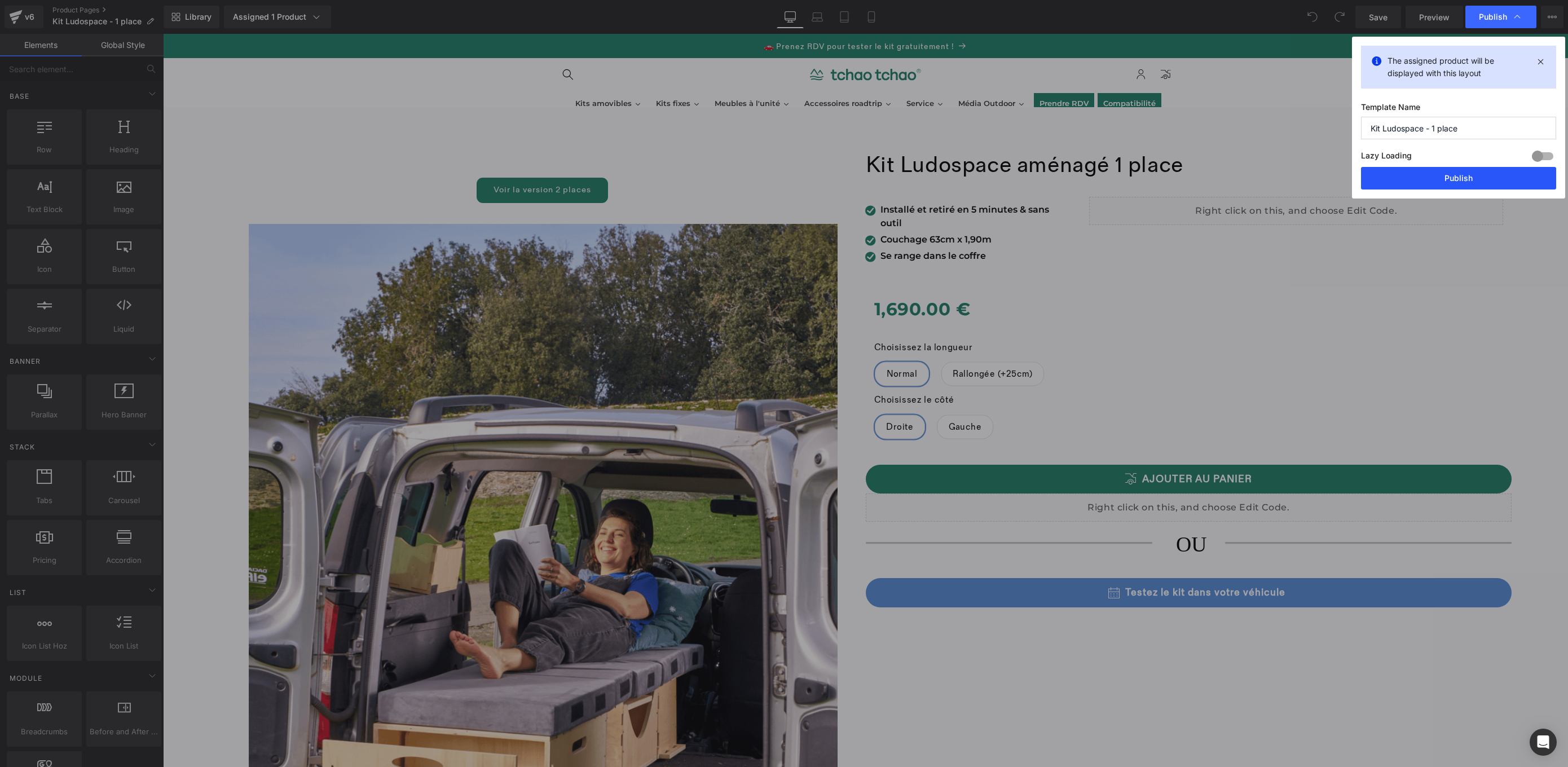
click at [1412, 179] on button "Publish" at bounding box center [1458, 178] width 195 height 22
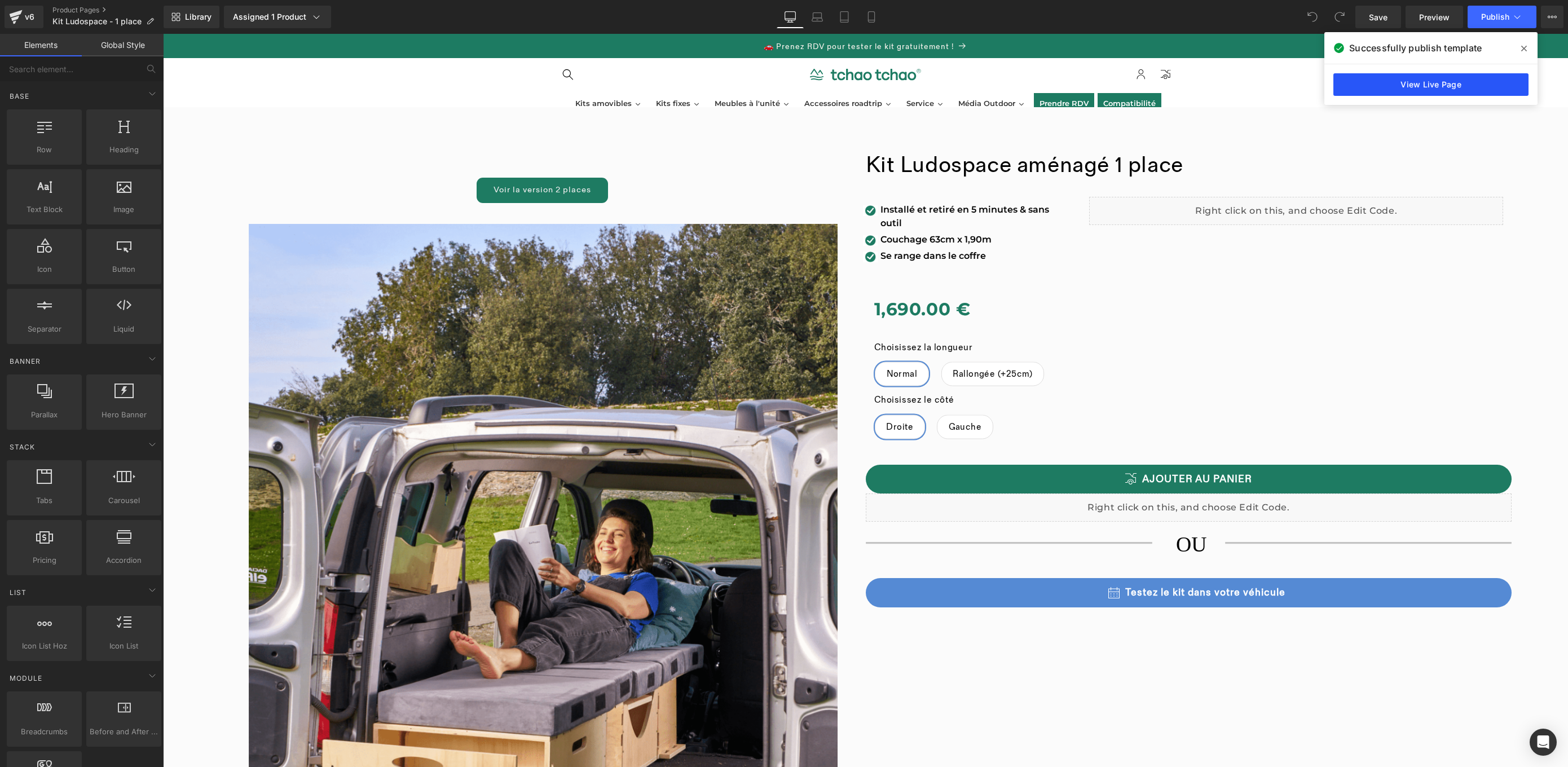
click at [1381, 88] on link "View Live Page" at bounding box center [1431, 84] width 195 height 22
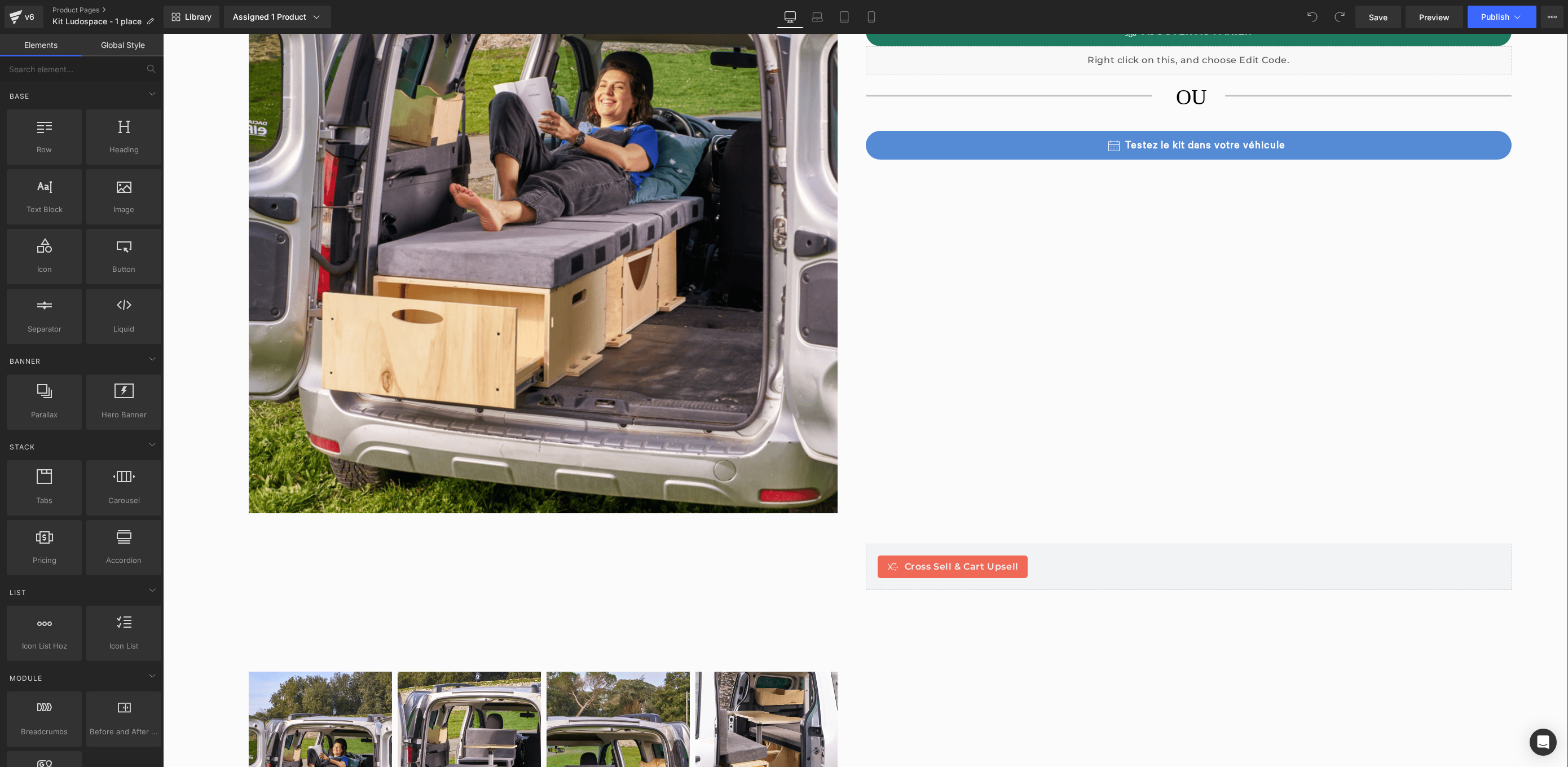
scroll to position [375, 0]
click at [1548, 738] on icon "Open Intercom Messenger" at bounding box center [1543, 742] width 13 height 15
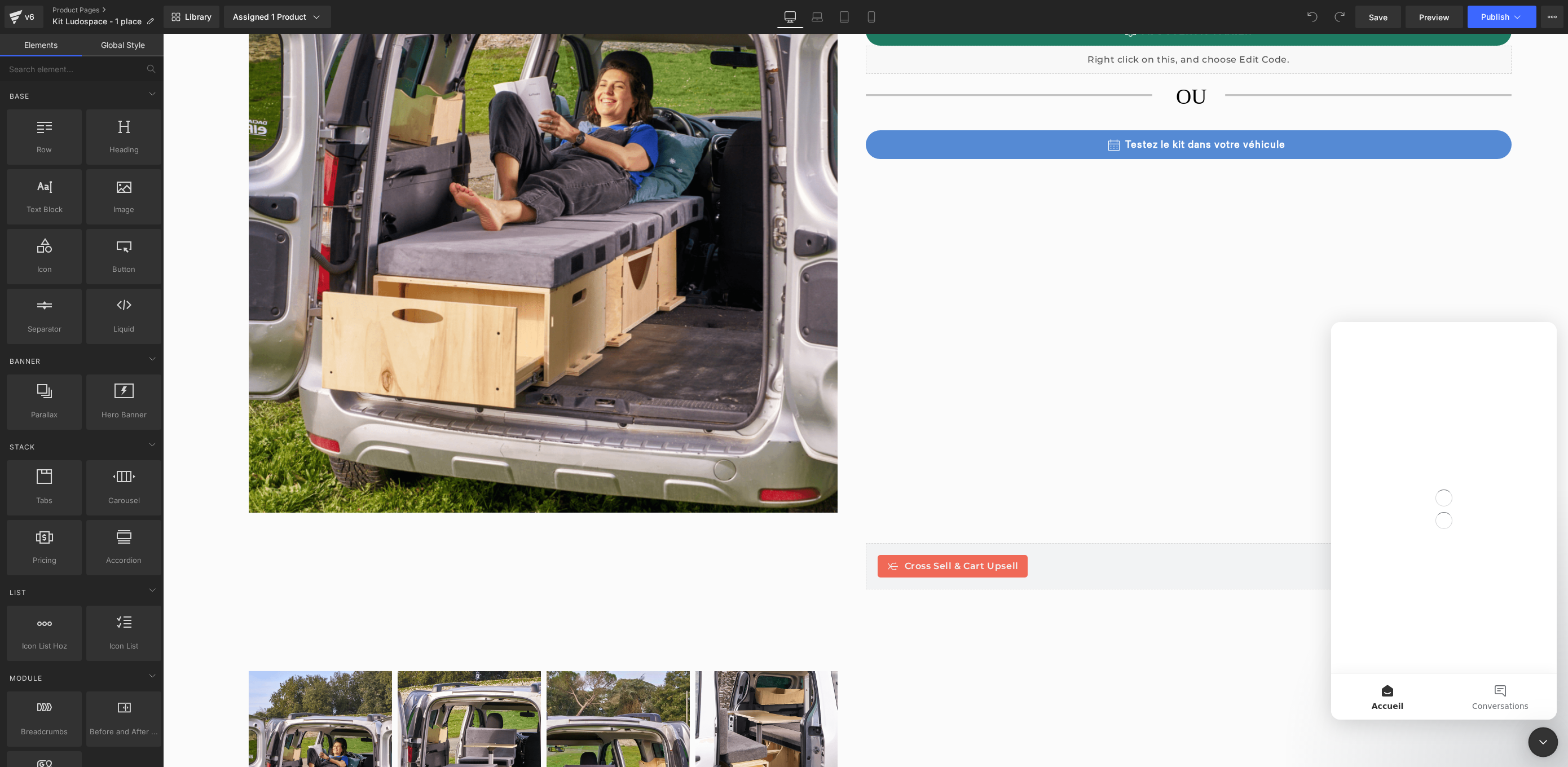
scroll to position [0, 0]
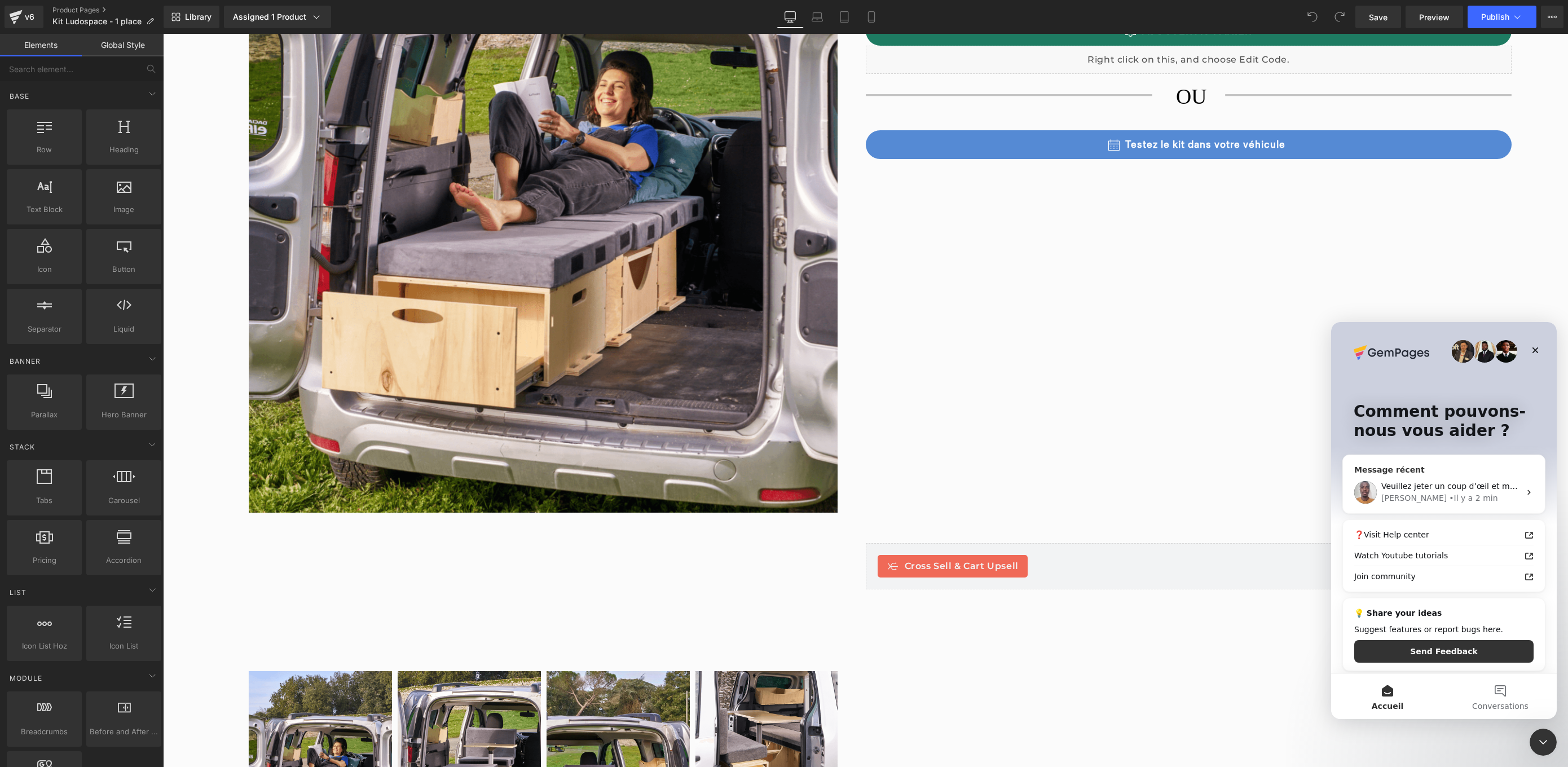
click at [1435, 486] on span "Veuillez jeter un coup d’œil et me dire si tout correspond à vos attentes." at bounding box center [1524, 485] width 287 height 9
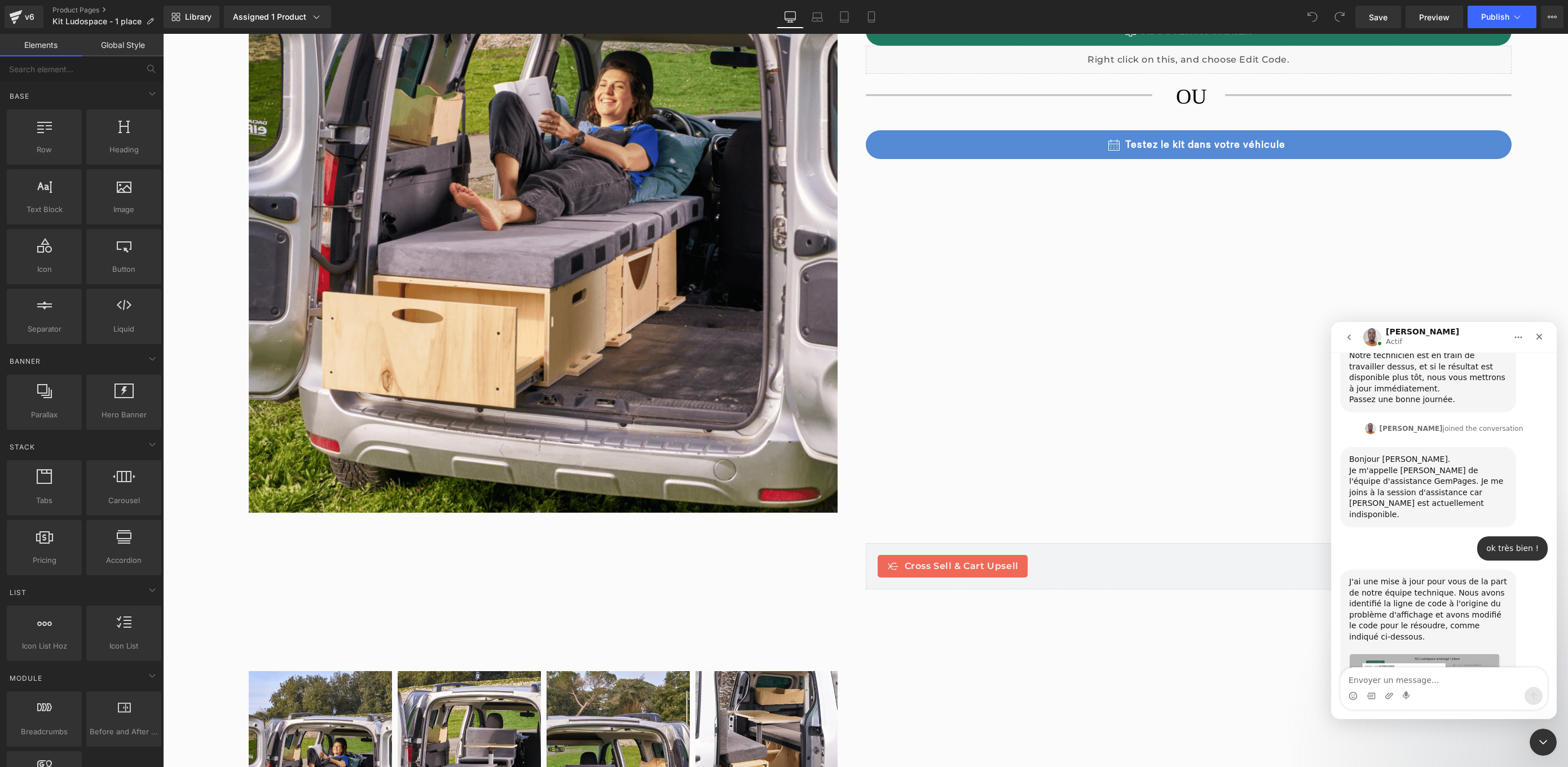
scroll to position [1866, 0]
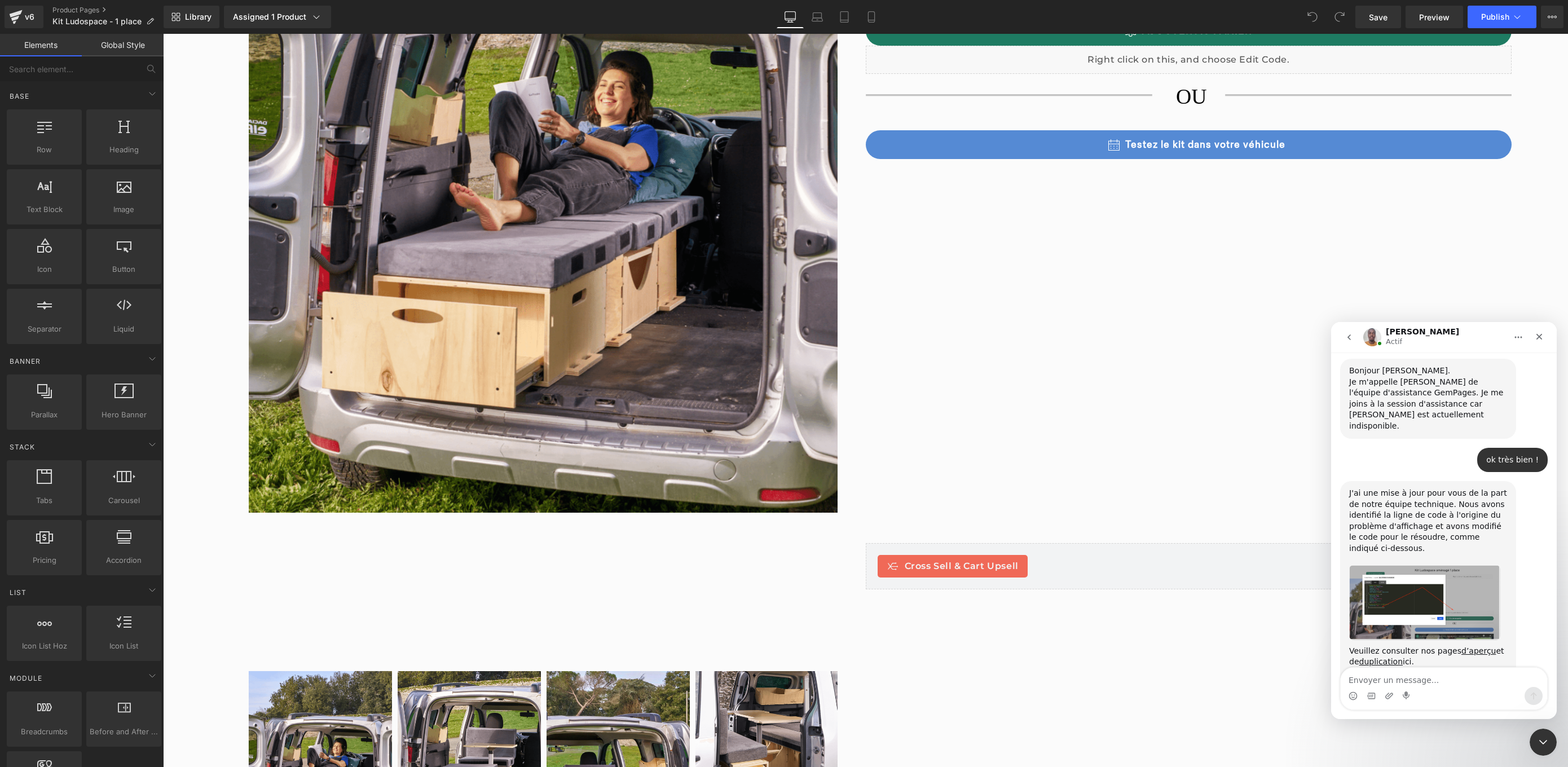
click at [1415, 565] on img "Brian dit…" at bounding box center [1424, 602] width 151 height 75
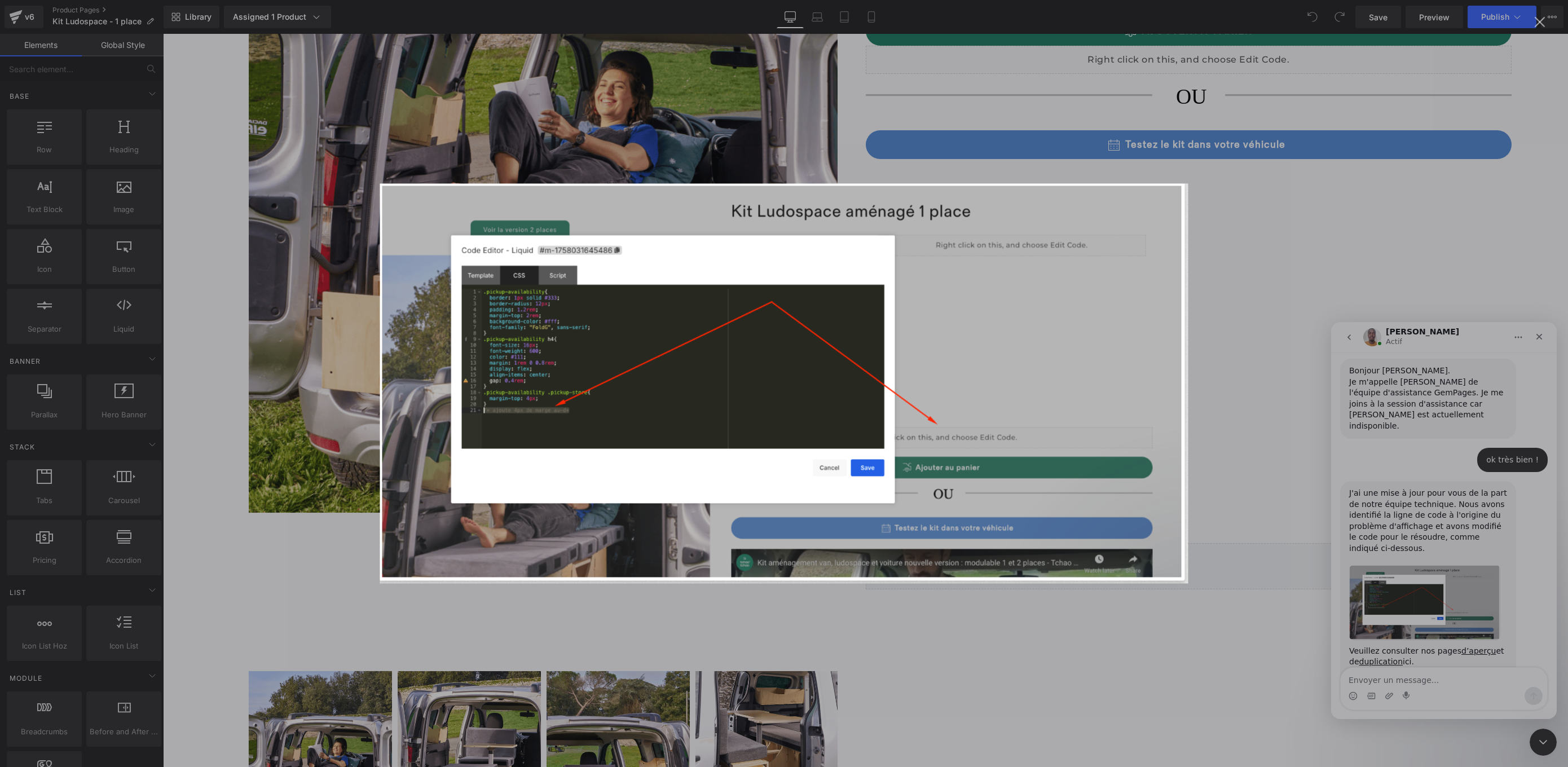
scroll to position [0, 0]
click at [1323, 176] on div "Intercom Messenger" at bounding box center [784, 383] width 1568 height 767
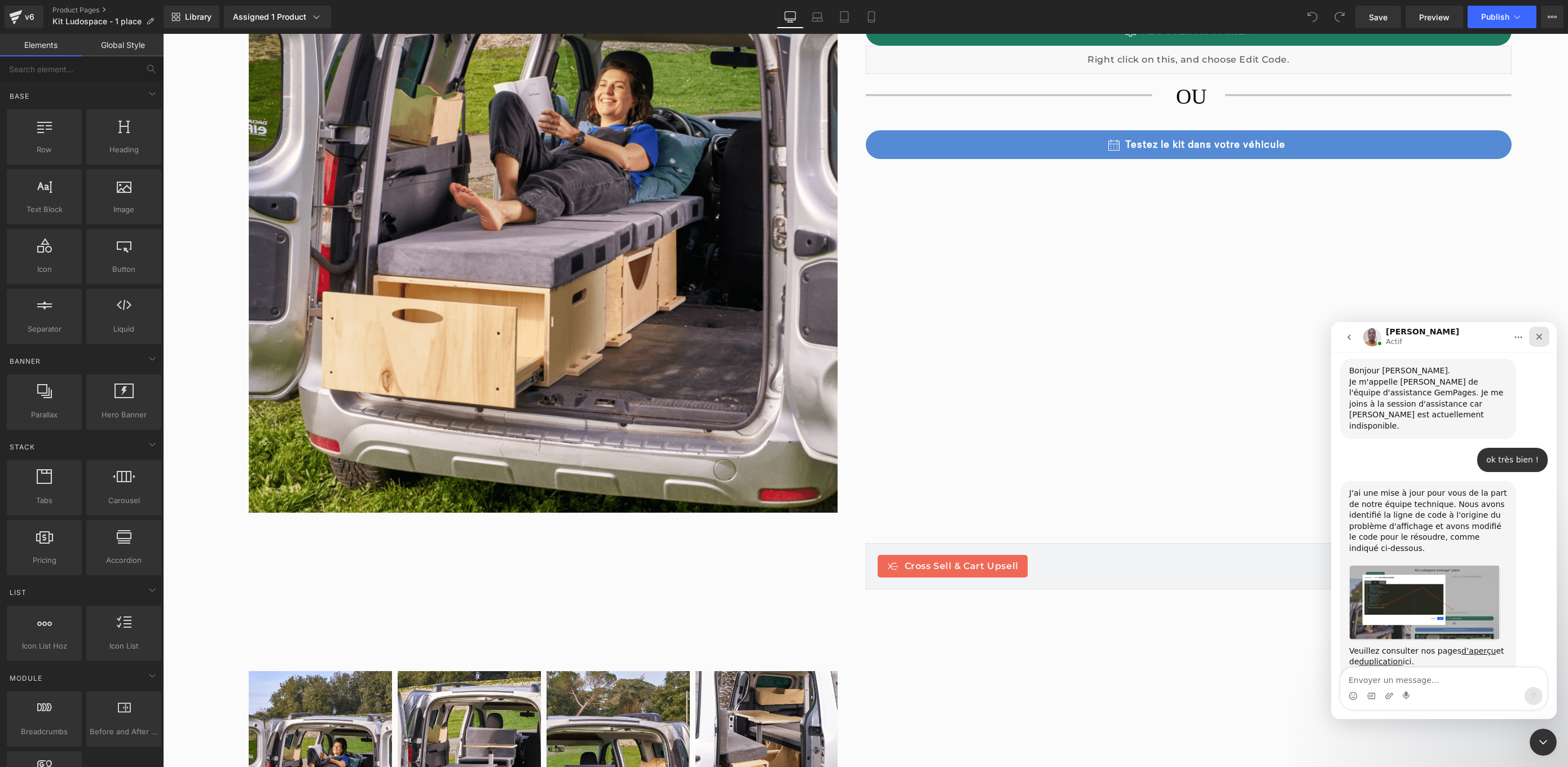
click at [1545, 337] on div "Fermer" at bounding box center [1539, 337] width 20 height 20
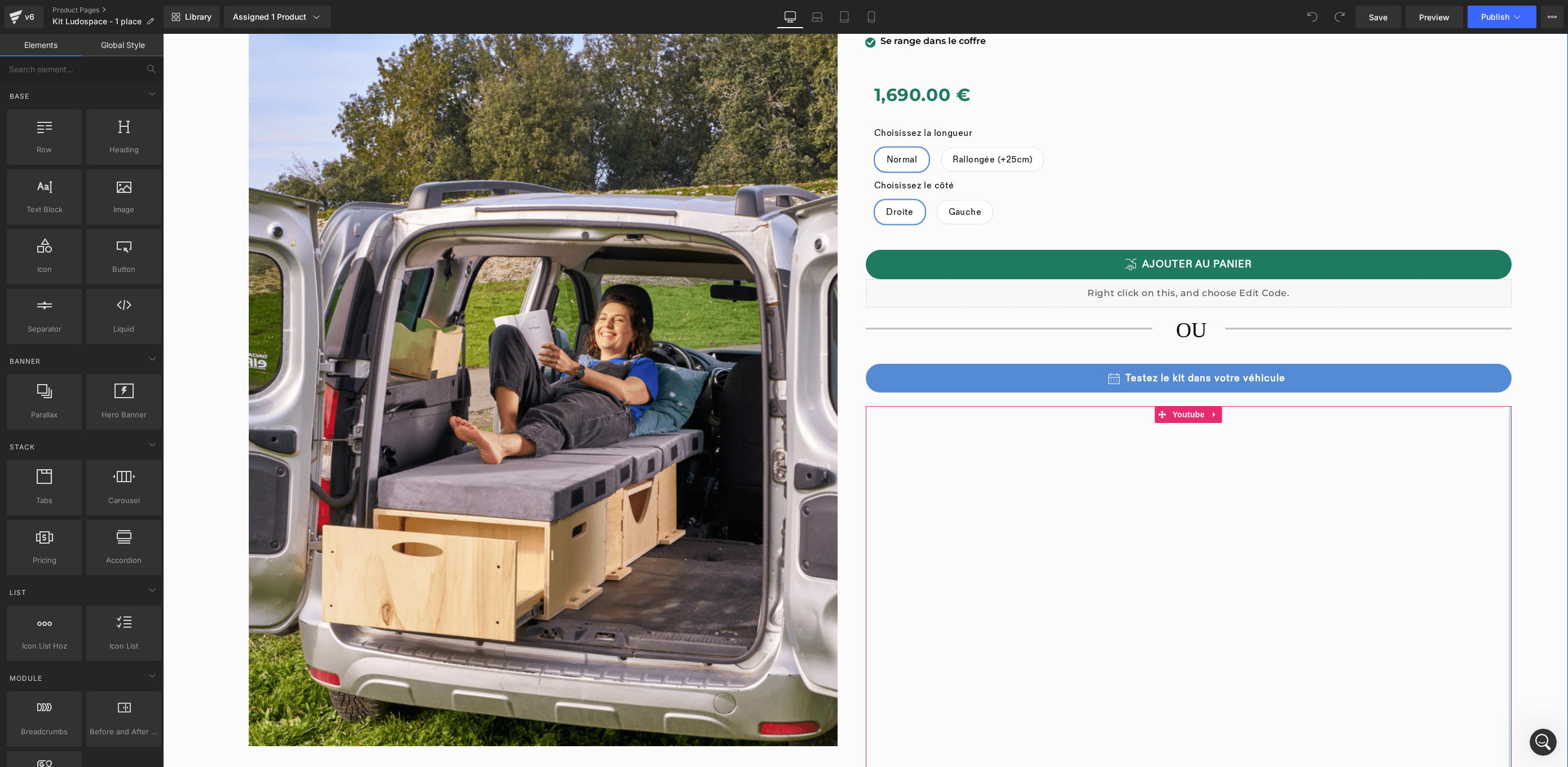
scroll to position [1866, 0]
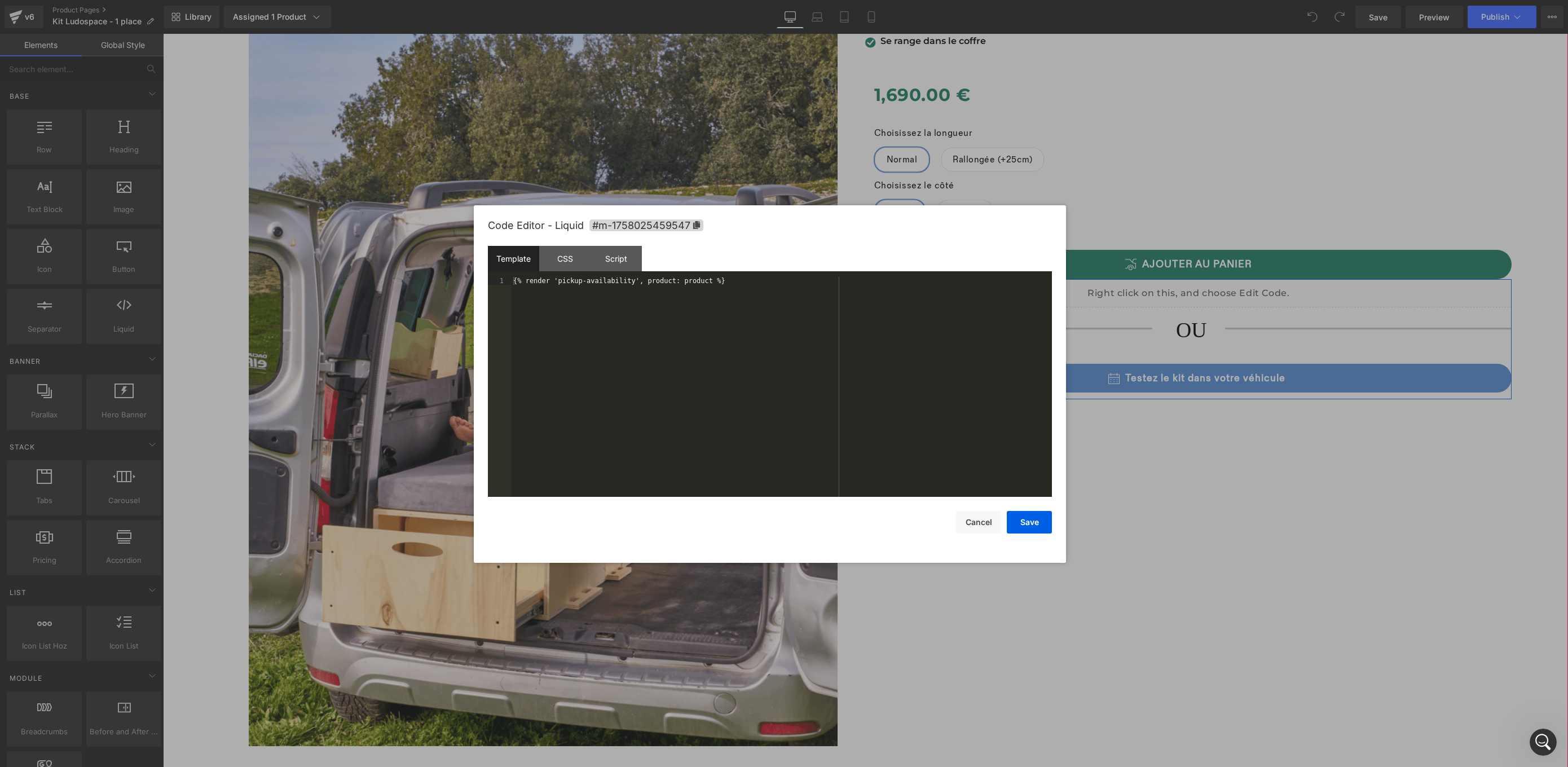
drag, startPoint x: 1202, startPoint y: 275, endPoint x: 1364, endPoint y: 309, distance: 165.5
click at [1202, 279] on div "Liquid" at bounding box center [1189, 293] width 646 height 28
click at [558, 260] on div "CSS" at bounding box center [565, 258] width 52 height 25
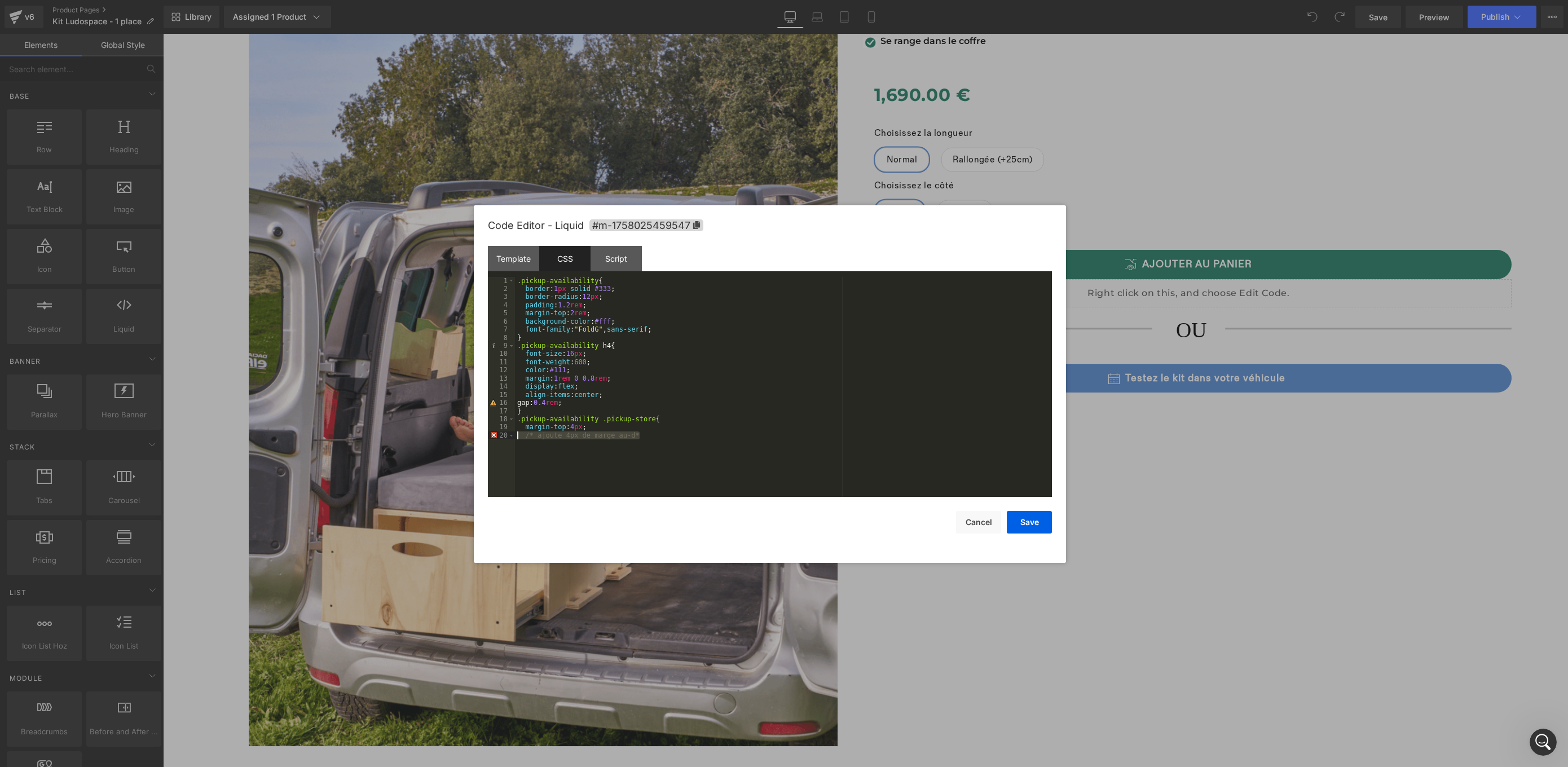
drag, startPoint x: 646, startPoint y: 438, endPoint x: 492, endPoint y: 435, distance: 154.0
click at [492, 435] on pre "1 2 3 4 5 6 7 8 9 10 11 12 13 14 15 16 17 18 19 20 .pickup-availability { borde…" at bounding box center [769, 386] width 564 height 220
click at [1023, 522] on button "Save" at bounding box center [1029, 522] width 45 height 22
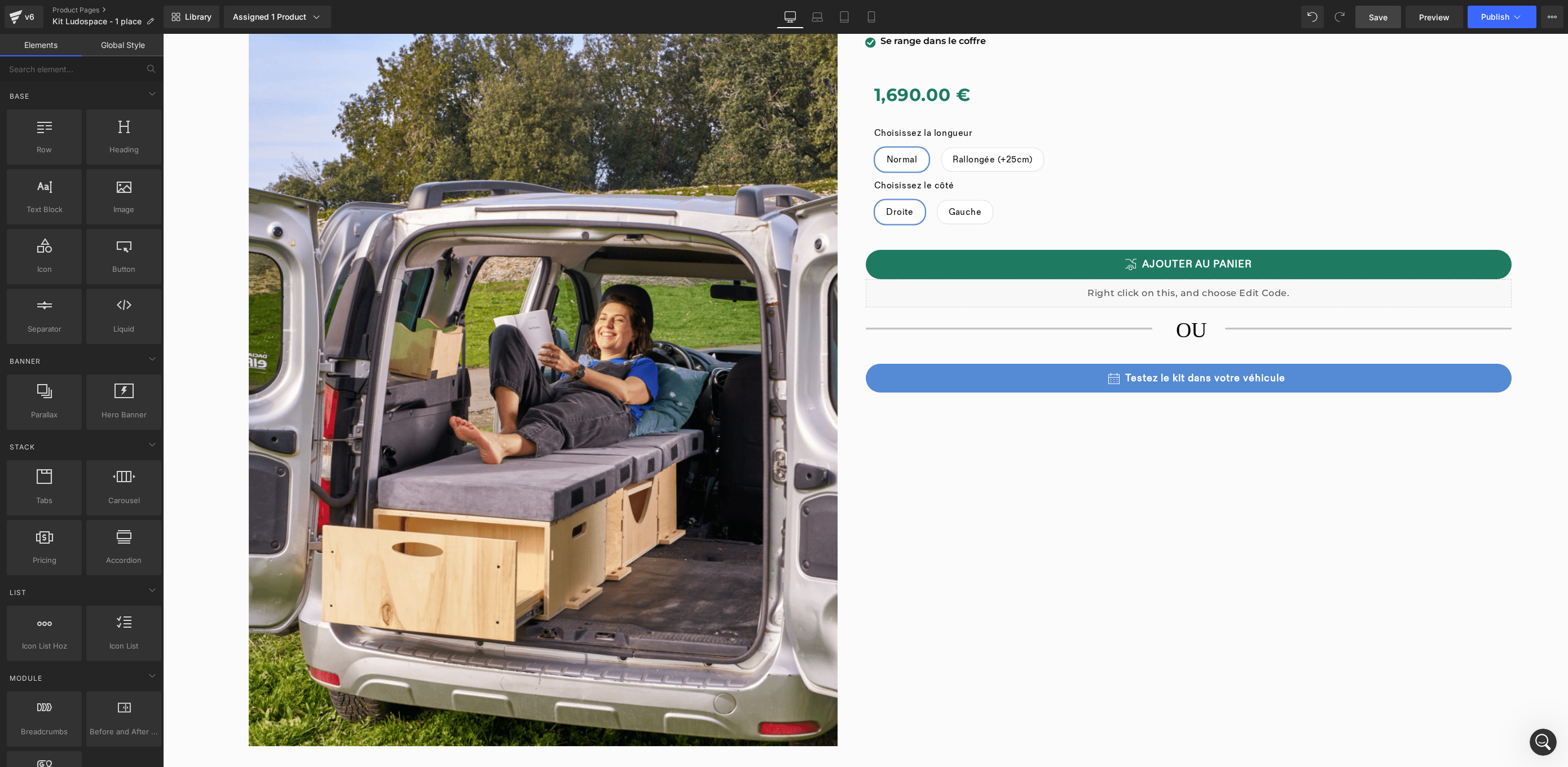
click at [1379, 19] on span "Save" at bounding box center [1379, 17] width 19 height 12
click at [1424, 22] on span "Preview" at bounding box center [1434, 17] width 30 height 12
click at [1376, 19] on span "Save" at bounding box center [1379, 17] width 19 height 12
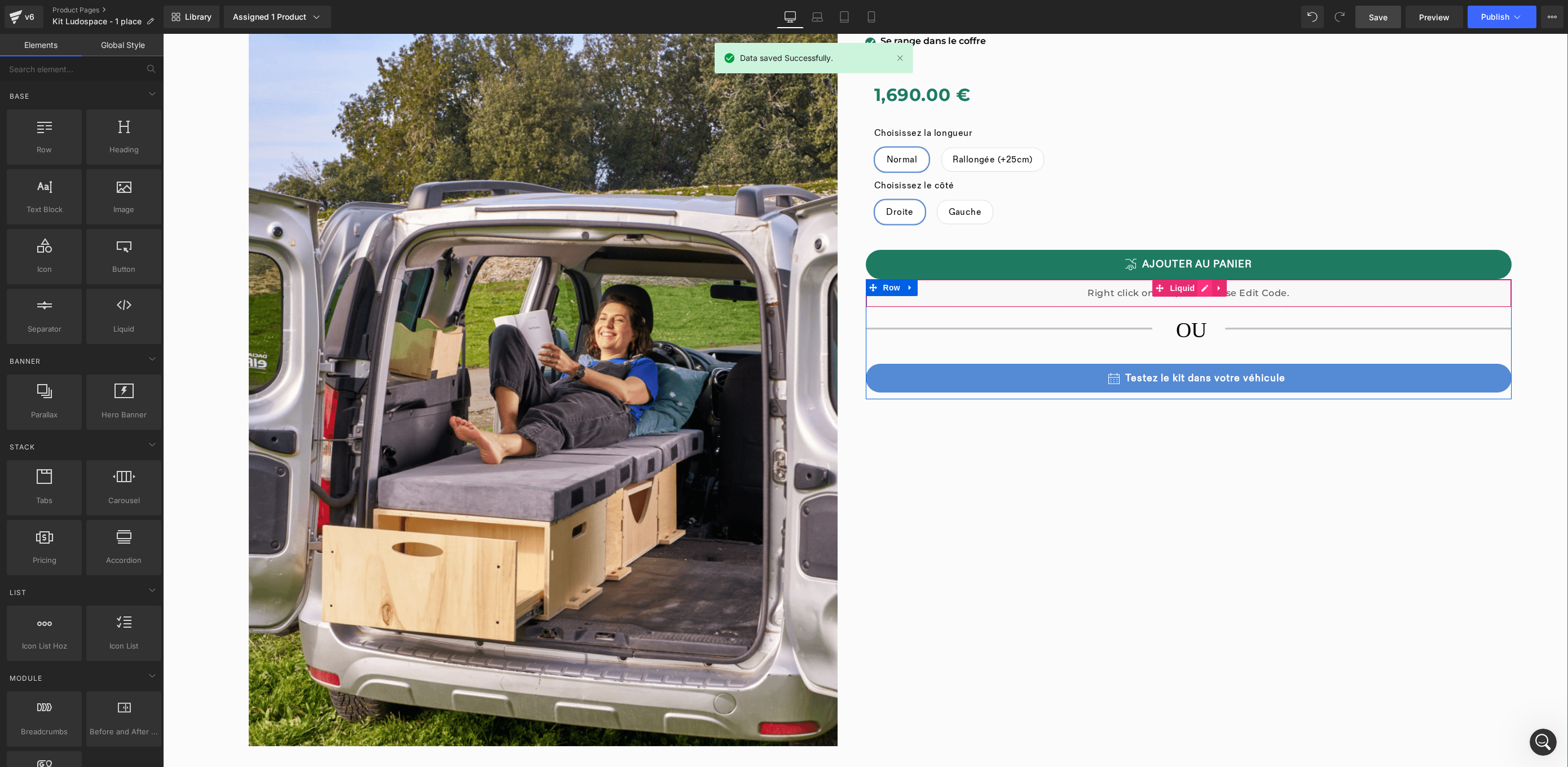
click at [1200, 279] on div "Liquid" at bounding box center [1189, 293] width 646 height 28
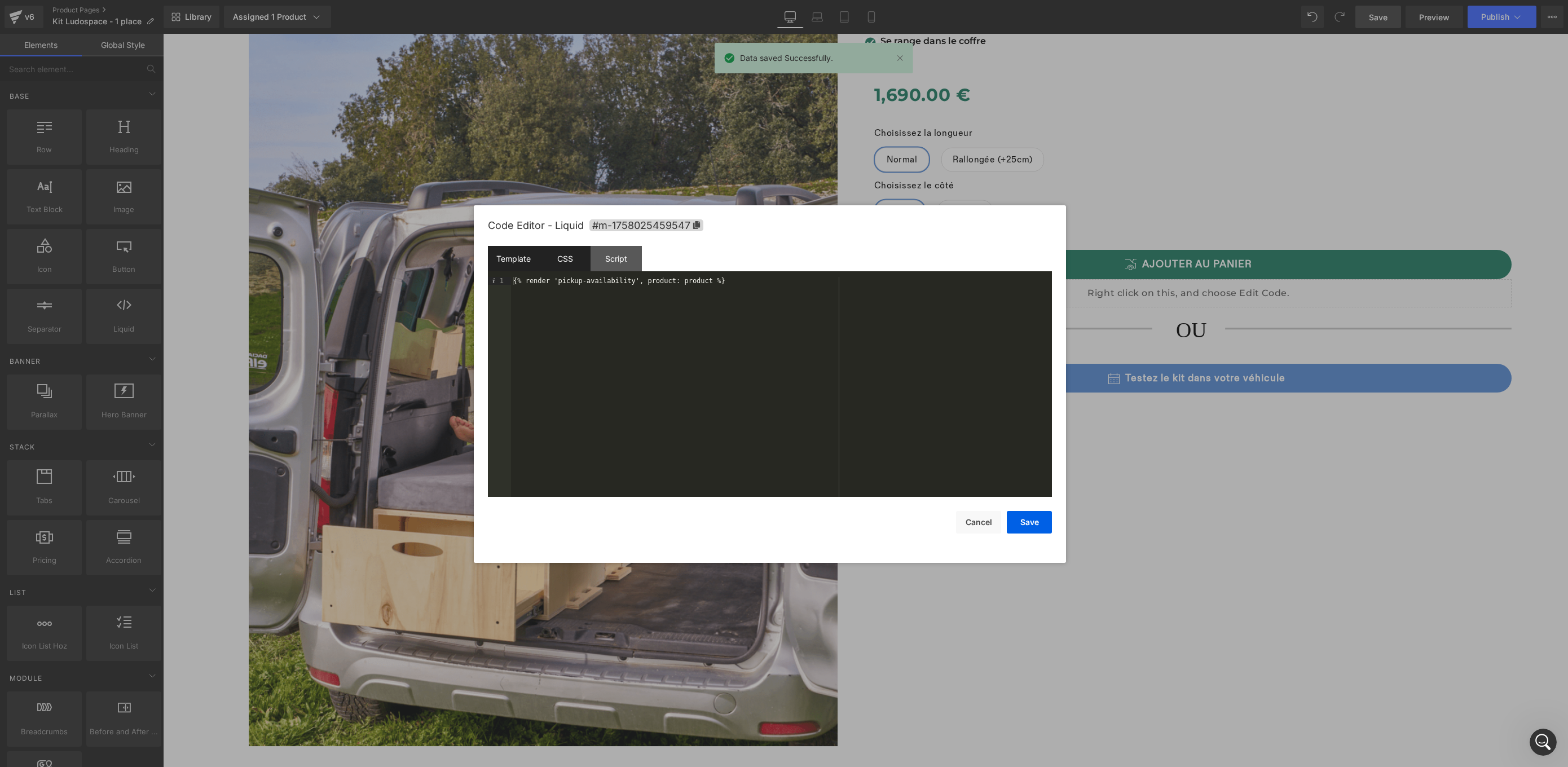
click at [555, 260] on div "CSS" at bounding box center [565, 258] width 52 height 25
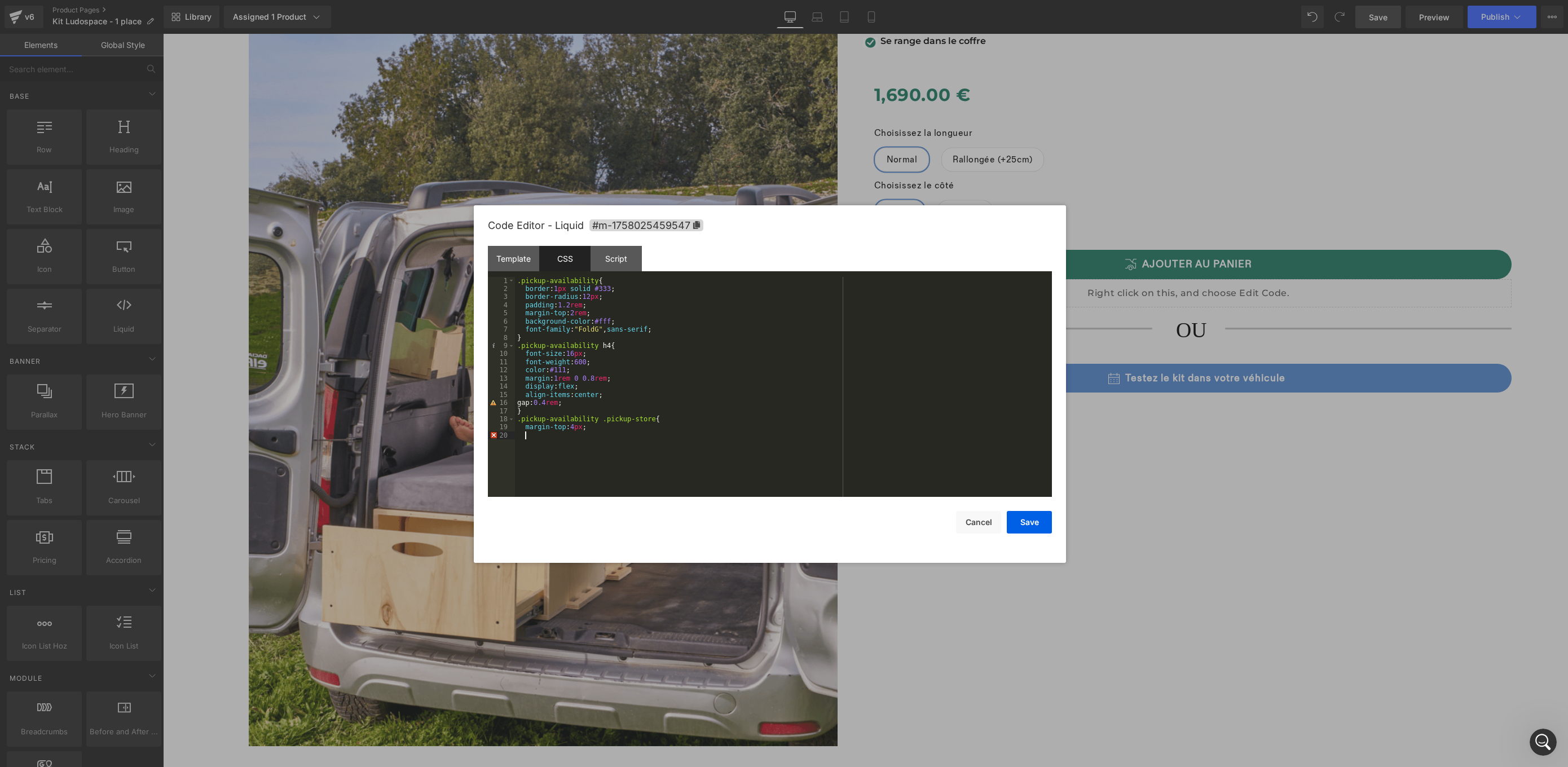
click at [572, 438] on div ".pickup-availability { border : 1 px solid #333 ; border-radius : 12 px ; paddi…" at bounding box center [783, 395] width 537 height 237
click at [1043, 521] on button "Save" at bounding box center [1029, 522] width 45 height 22
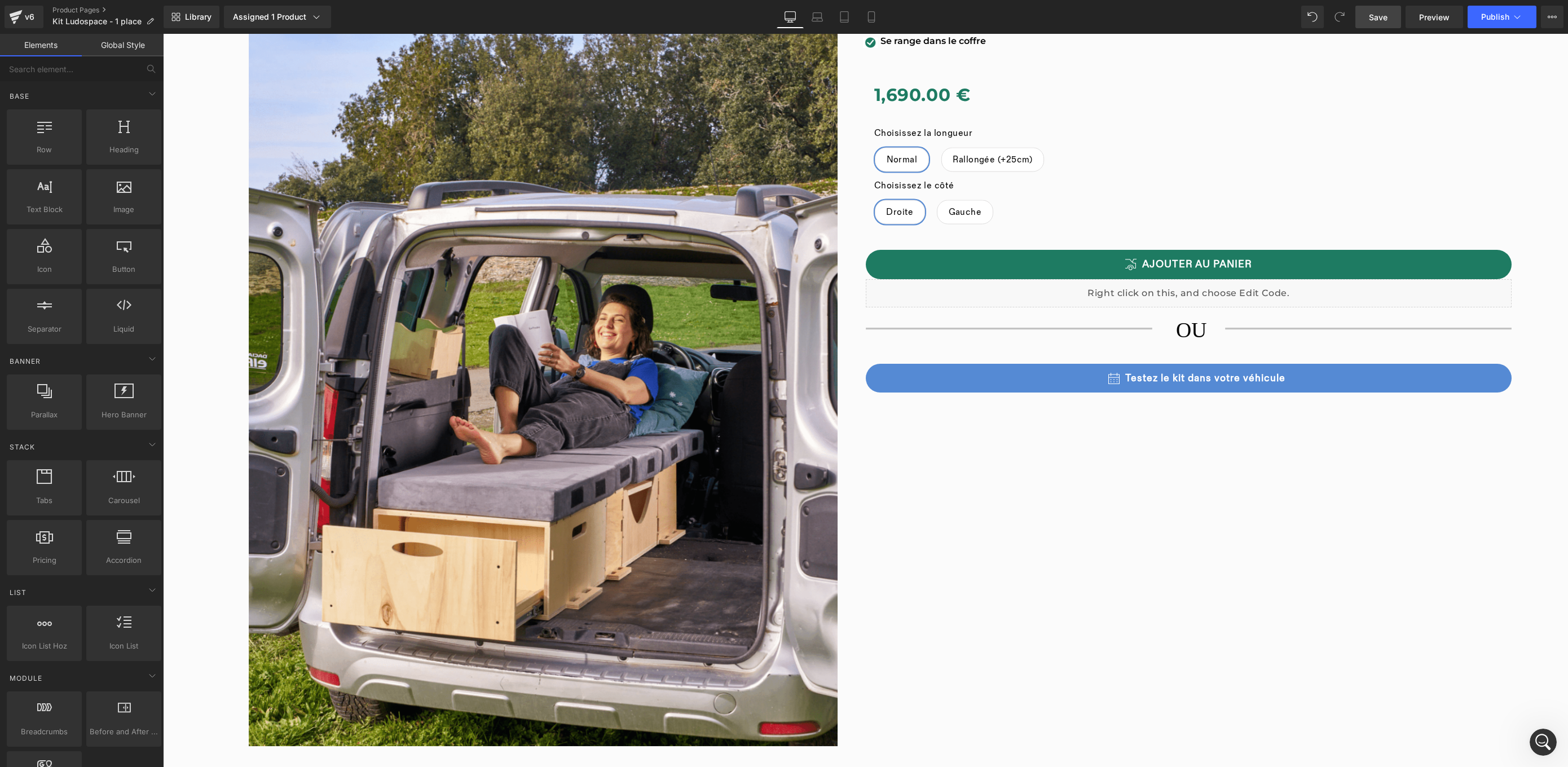
click at [1381, 12] on span "Save" at bounding box center [1379, 17] width 19 height 12
click at [1416, 16] on link "Preview" at bounding box center [1434, 17] width 57 height 22
click at [1537, 742] on icon "Ouvrir le Messenger Intercom" at bounding box center [1542, 741] width 19 height 19
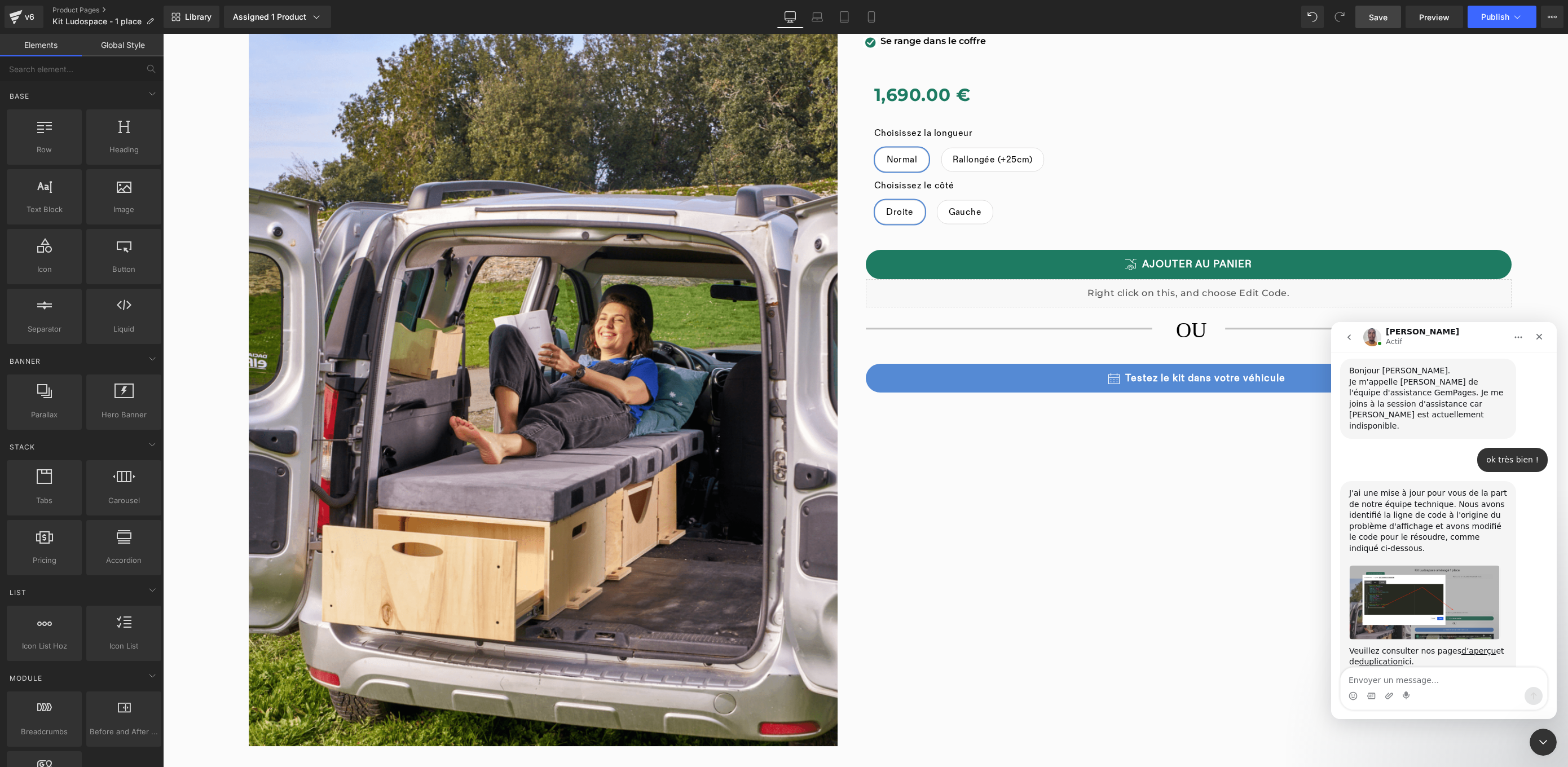
click at [1437, 681] on textarea "Envoyer un message..." at bounding box center [1444, 677] width 206 height 19
drag, startPoint x: 1387, startPoint y: 681, endPoint x: 1344, endPoint y: 680, distance: 43.0
click at [1344, 680] on textarea "non j'ai to" at bounding box center [1444, 677] width 206 height 19
click at [1470, 646] on link "d’aperçu" at bounding box center [1478, 650] width 34 height 9
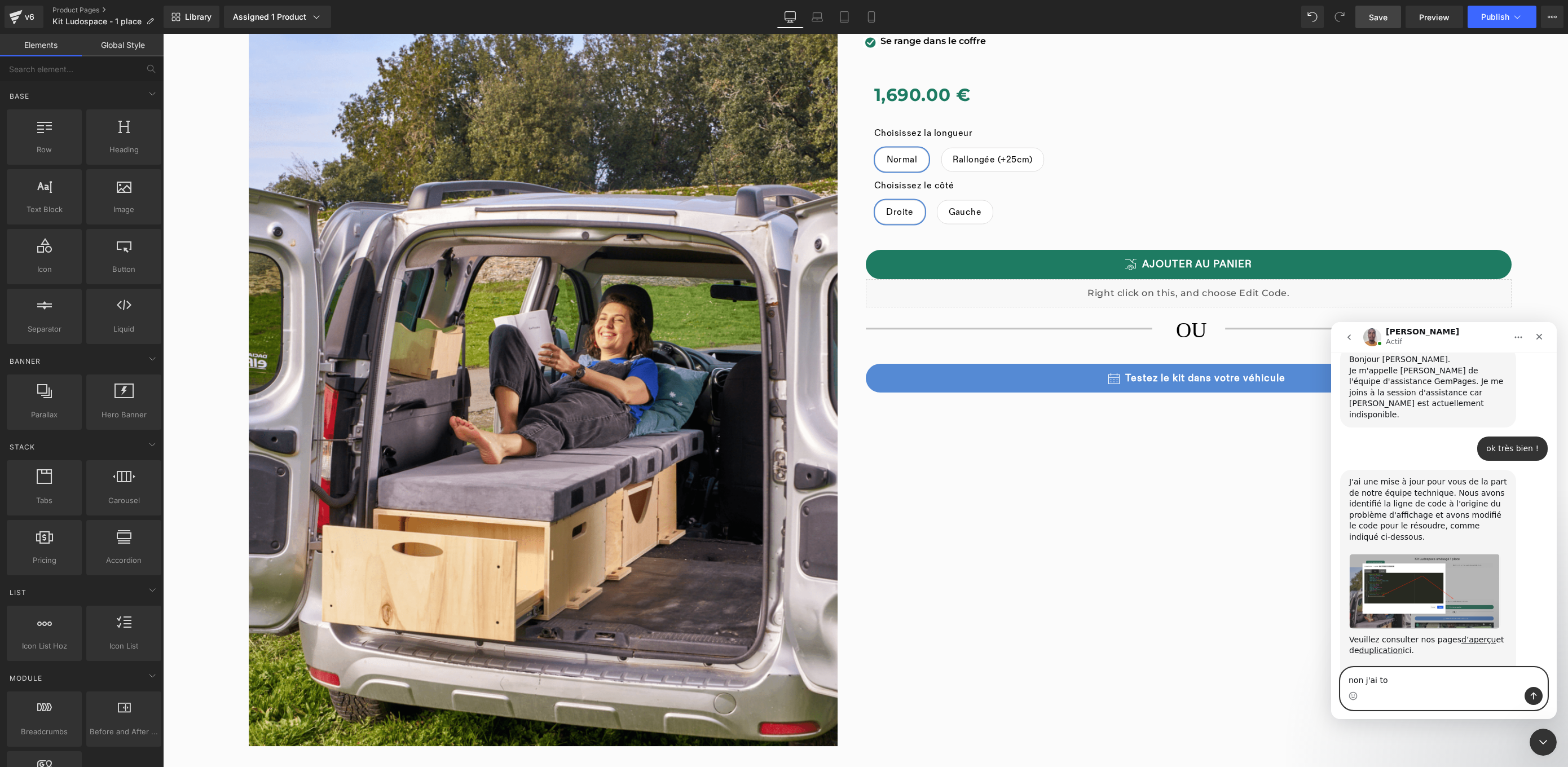
click at [1417, 682] on textarea "non j'ai to" at bounding box center [1444, 677] width 206 height 19
click at [1417, 683] on textarea "non j'ai to" at bounding box center [1444, 677] width 206 height 19
type textarea "n"
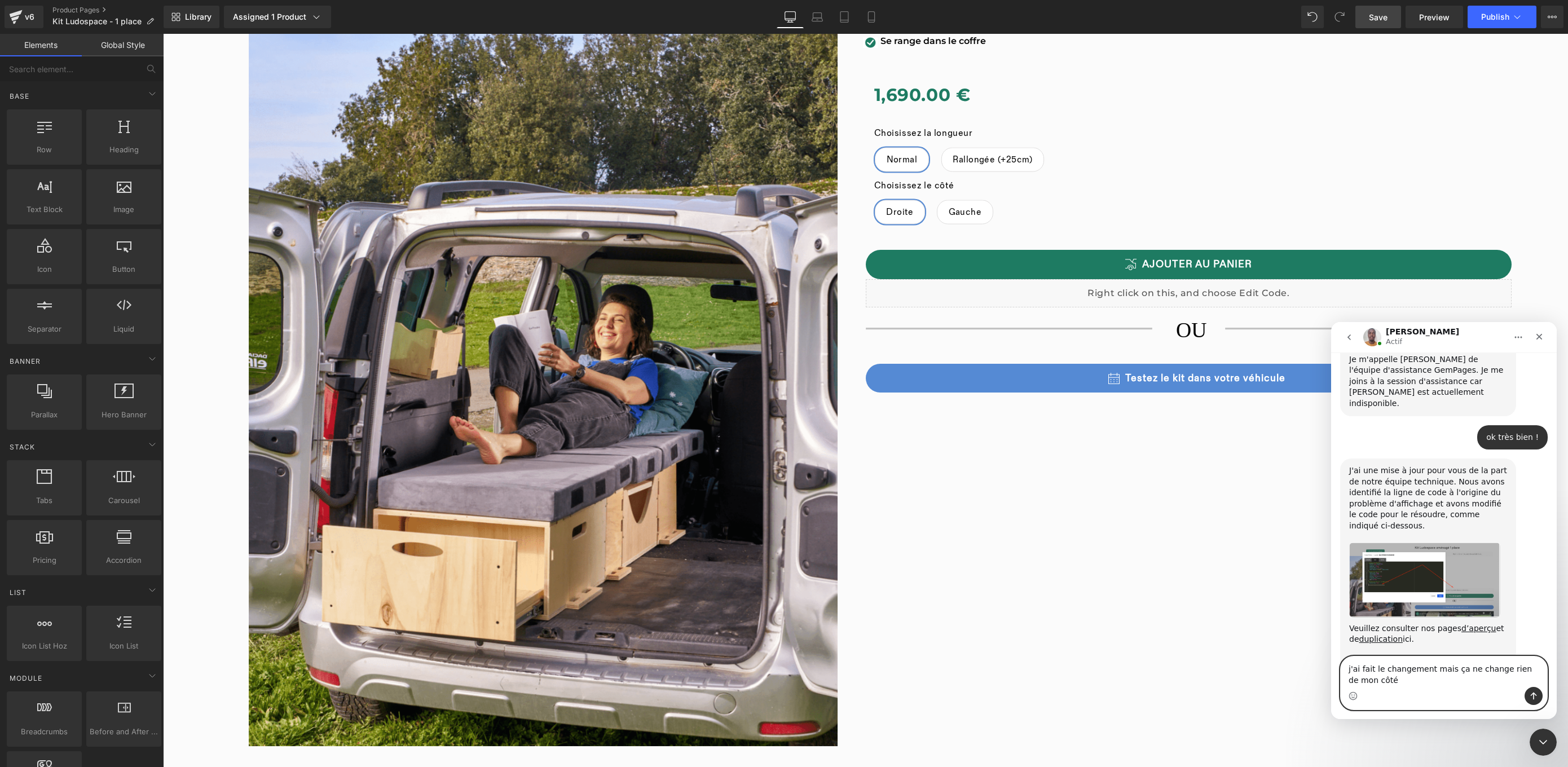
type textarea "j'ai fait le changement mais ça ne change rien de mon côté"
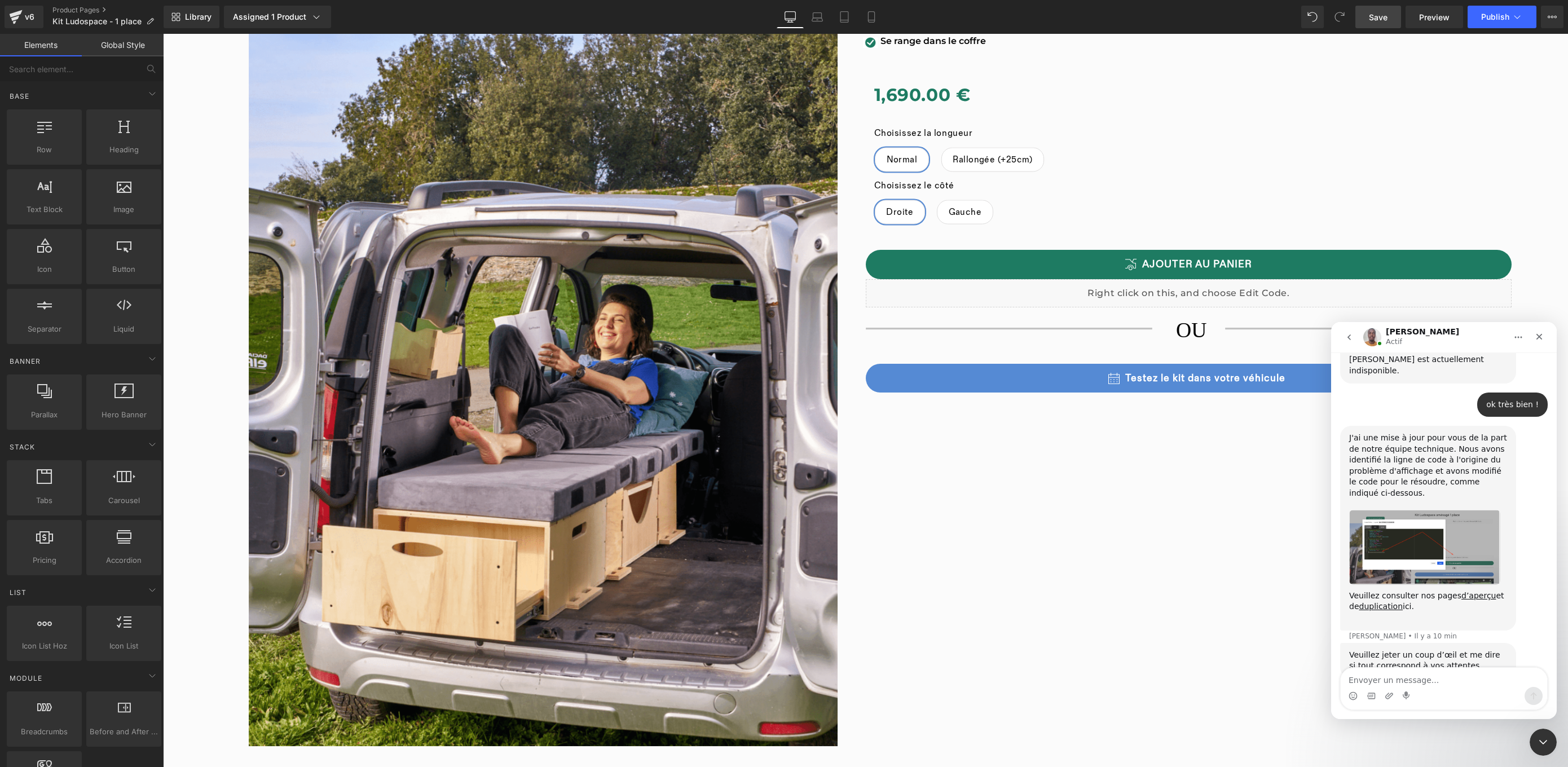
click at [1210, 247] on div at bounding box center [784, 366] width 1568 height 733
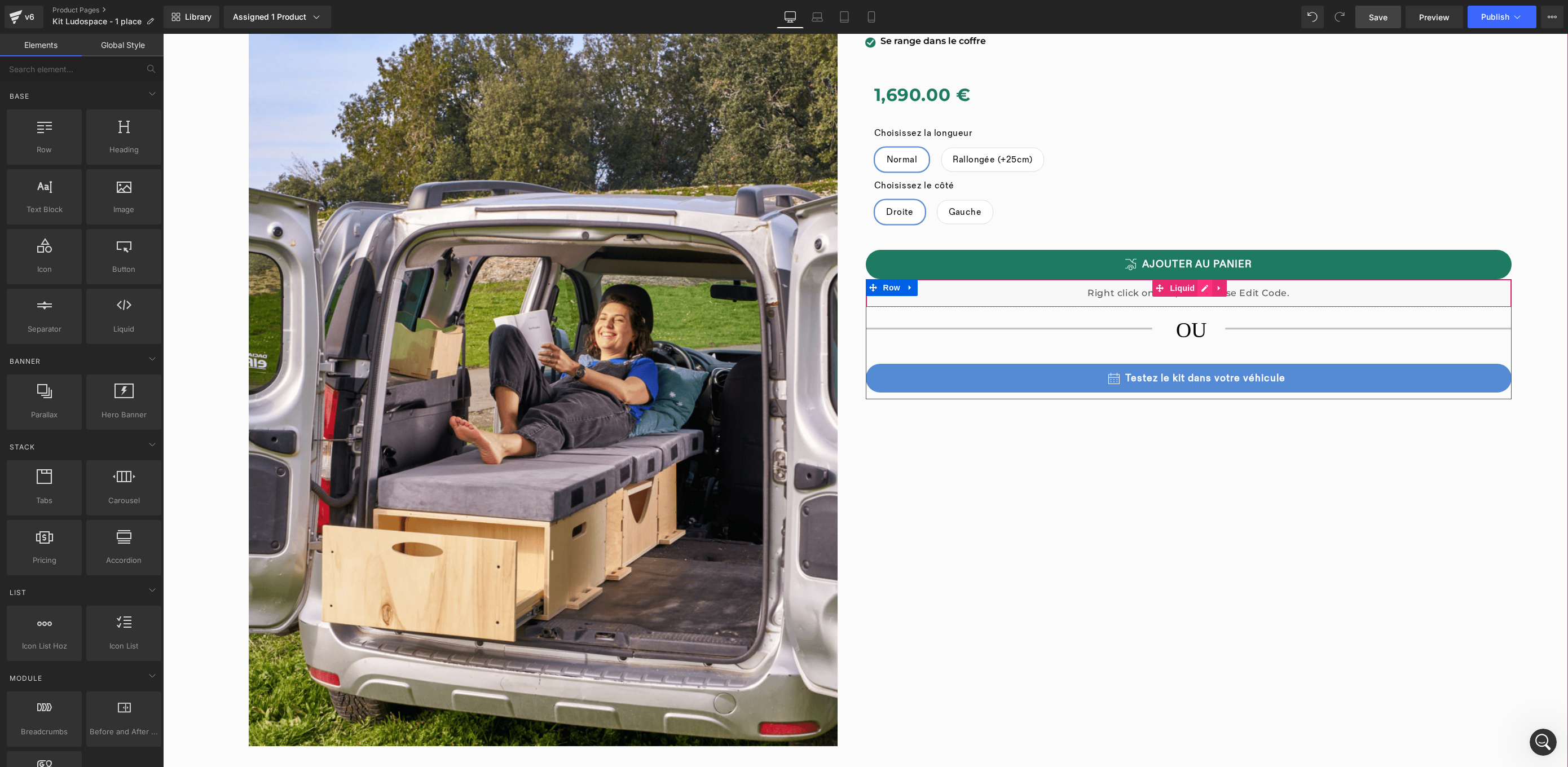
click at [1202, 279] on div "Liquid" at bounding box center [1189, 293] width 646 height 28
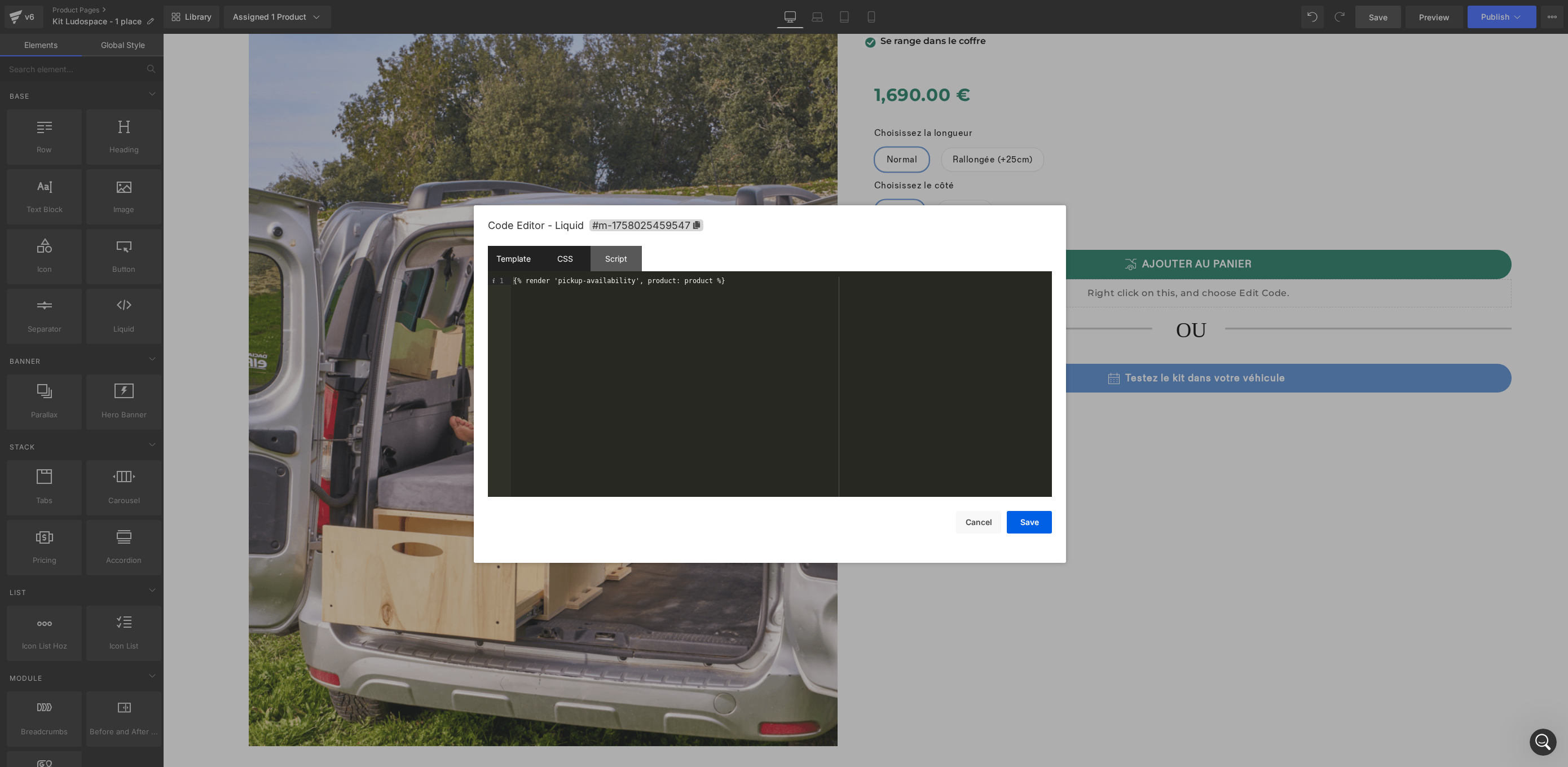
click at [574, 259] on div "CSS" at bounding box center [565, 258] width 52 height 25
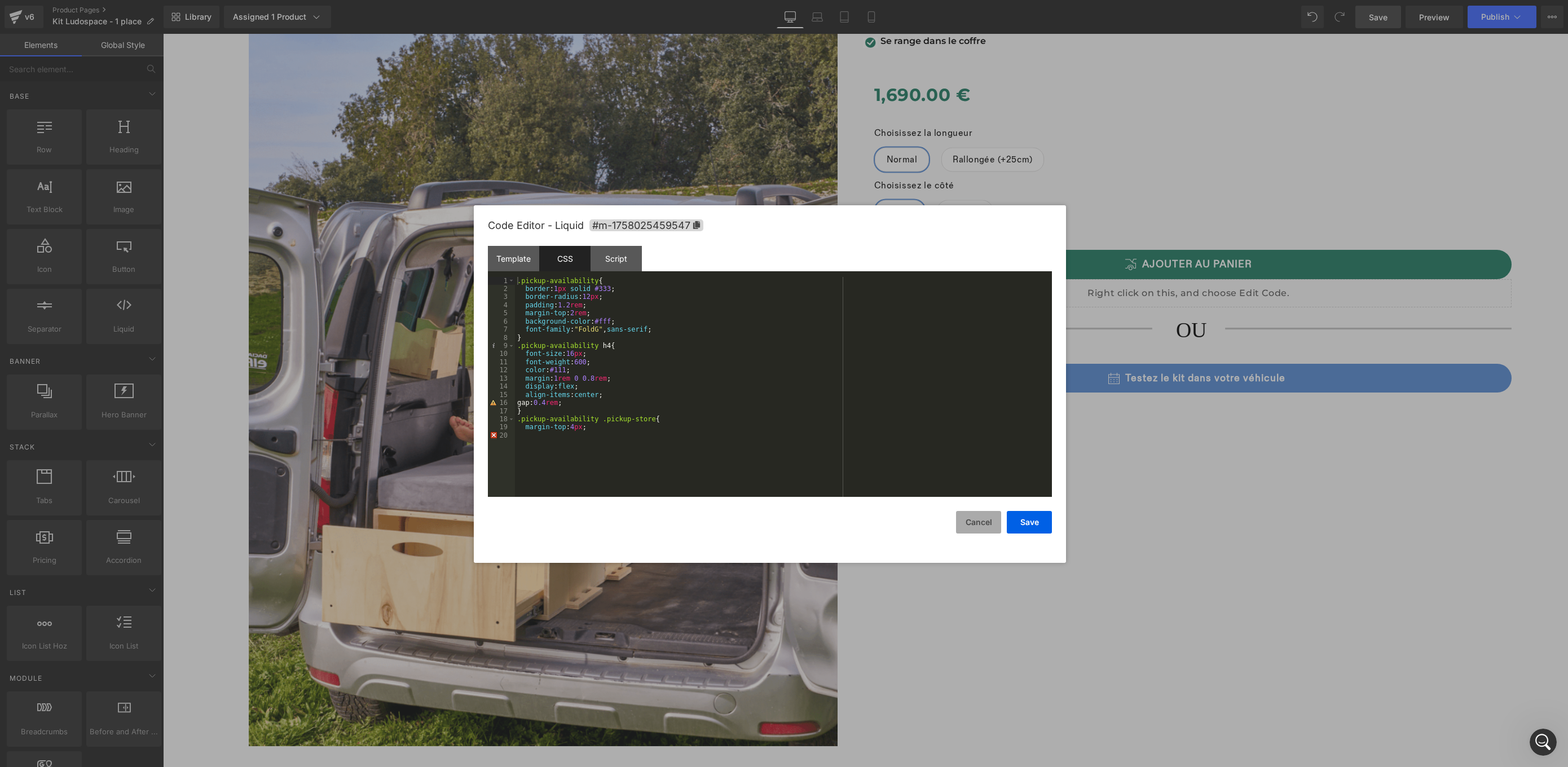
click at [980, 523] on button "Cancel" at bounding box center [979, 522] width 45 height 22
